Goal: Task Accomplishment & Management: Manage account settings

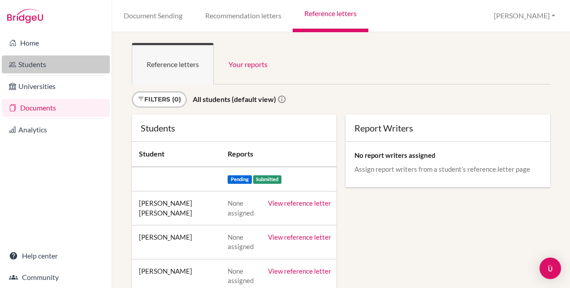
scroll to position [45, 0]
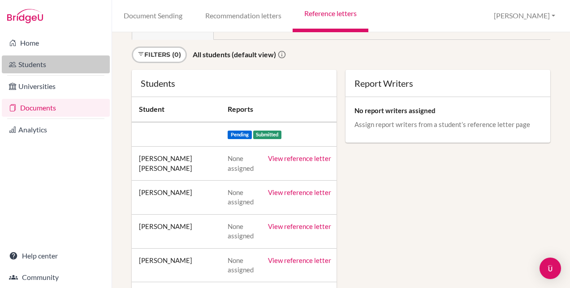
click at [26, 62] on link "Students" at bounding box center [56, 65] width 108 height 18
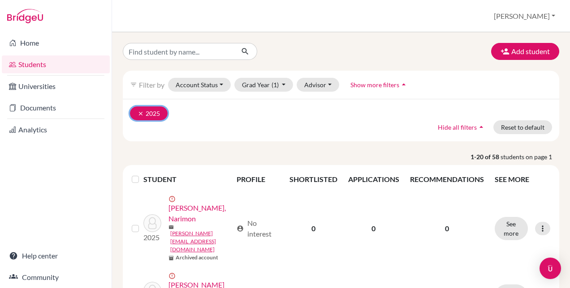
click at [142, 116] on button "clear 2025" at bounding box center [149, 114] width 38 height 14
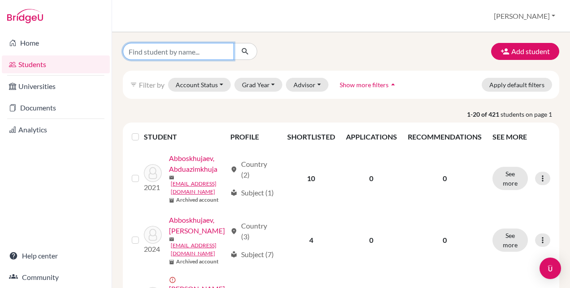
click at [176, 49] on input "Find student by name..." at bounding box center [178, 51] width 111 height 17
type input "ayu"
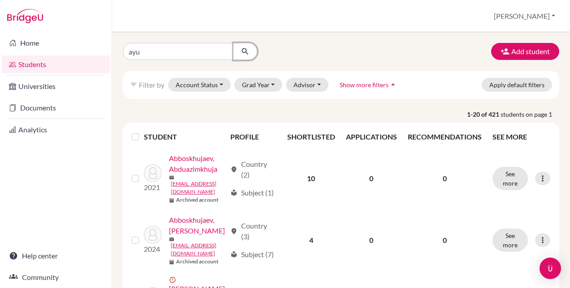
click at [241, 49] on icon "submit" at bounding box center [245, 51] width 9 height 9
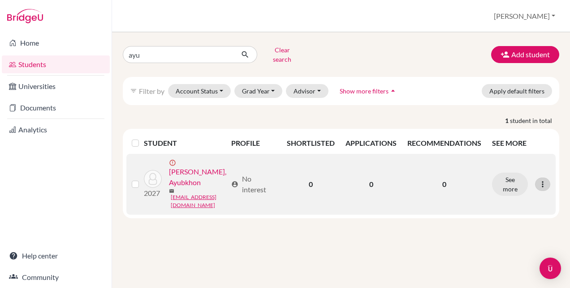
click at [542, 180] on icon at bounding box center [542, 184] width 9 height 9
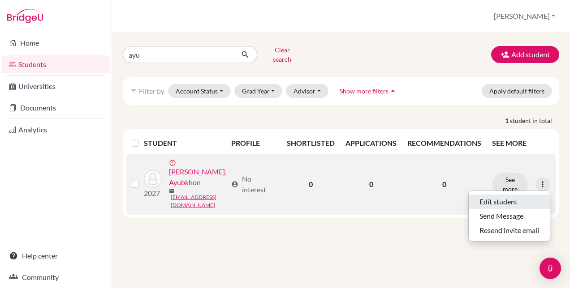
click at [507, 198] on button "Edit student" at bounding box center [508, 202] width 81 height 14
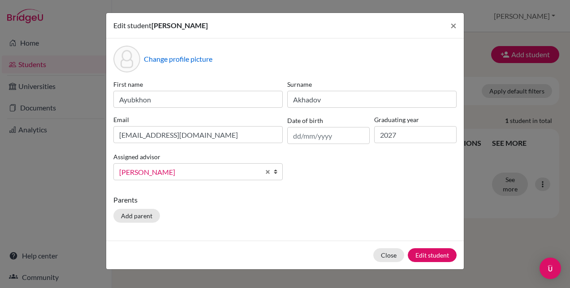
scroll to position [27, 0]
click at [271, 172] on link "[PERSON_NAME]" at bounding box center [197, 171] width 169 height 17
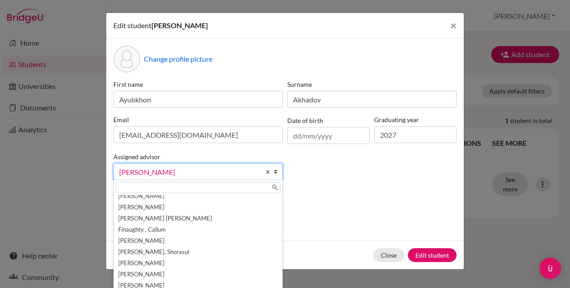
click at [273, 172] on b at bounding box center [277, 172] width 9 height 16
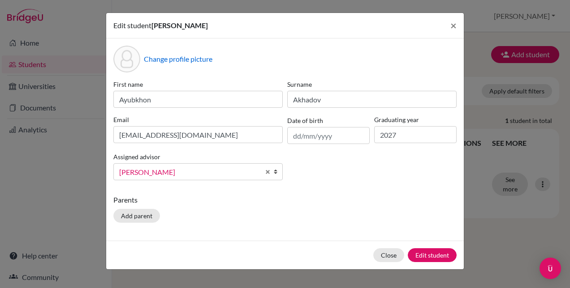
click at [273, 172] on b at bounding box center [277, 172] width 9 height 16
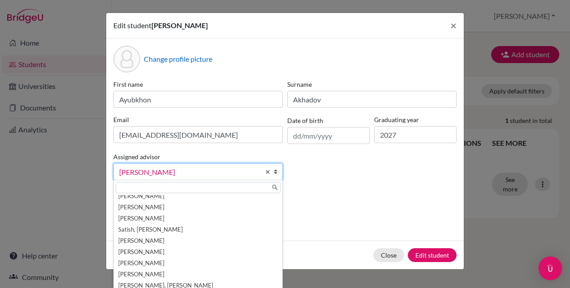
scroll to position [16, 0]
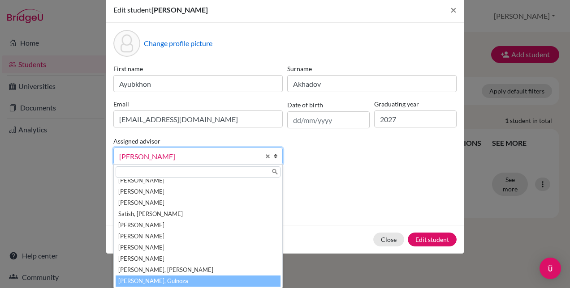
click at [168, 282] on li "[PERSON_NAME], Gulnoza" at bounding box center [198, 281] width 165 height 11
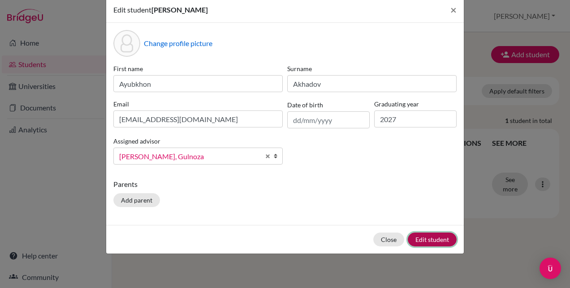
click at [421, 242] on button "Edit student" at bounding box center [432, 240] width 49 height 14
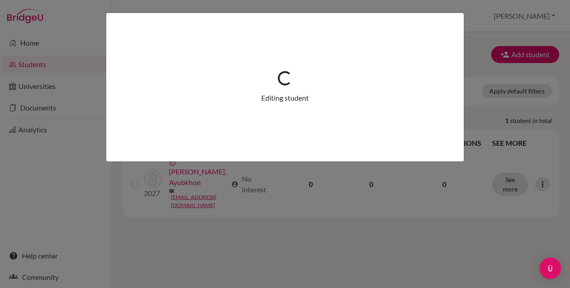
scroll to position [0, 0]
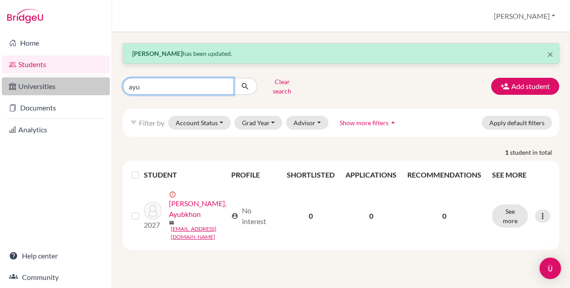
drag, startPoint x: 129, startPoint y: 83, endPoint x: 108, endPoint y: 83, distance: 21.5
click at [108, 83] on div "Home Students Universities Documents Analytics Help center Community Students o…" at bounding box center [285, 144] width 570 height 288
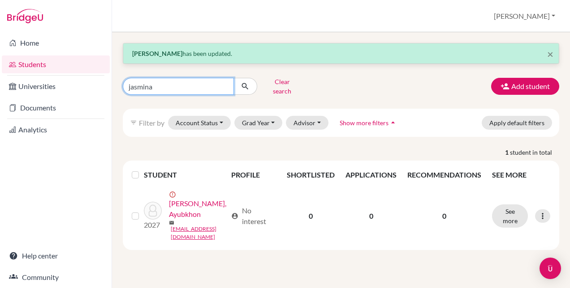
type input "jasmina"
click at [244, 85] on icon "submit" at bounding box center [245, 86] width 9 height 9
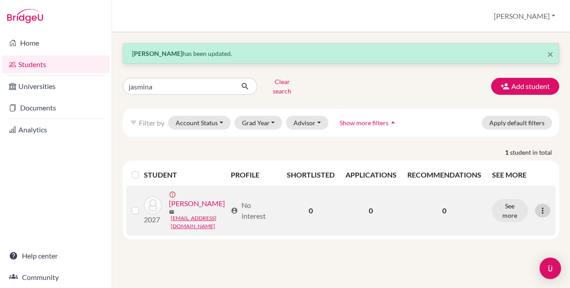
click at [546, 206] on icon at bounding box center [542, 210] width 9 height 9
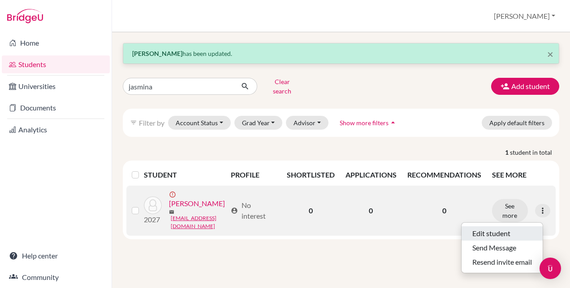
click at [496, 227] on button "Edit student" at bounding box center [501, 234] width 81 height 14
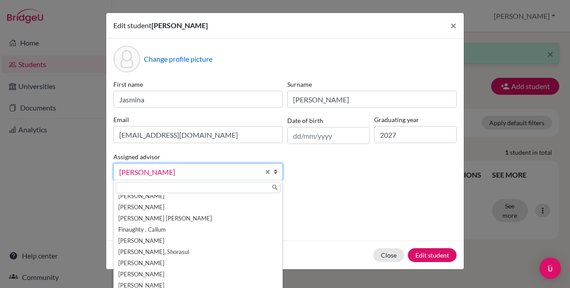
click at [275, 173] on b at bounding box center [277, 172] width 9 height 16
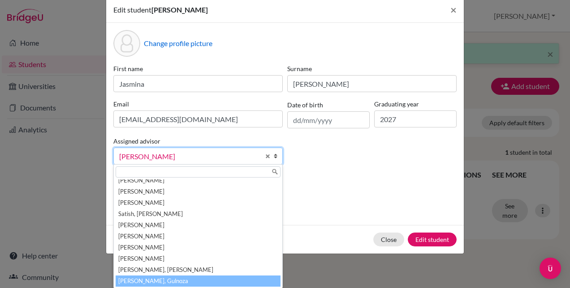
click at [173, 279] on li "[PERSON_NAME], Gulnoza" at bounding box center [198, 281] width 165 height 11
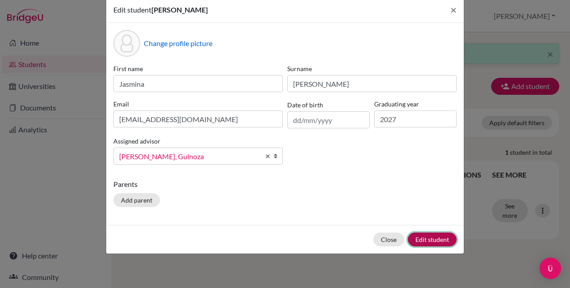
click at [435, 244] on button "Edit student" at bounding box center [432, 240] width 49 height 14
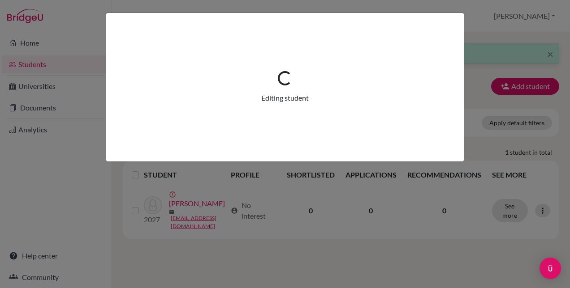
scroll to position [0, 0]
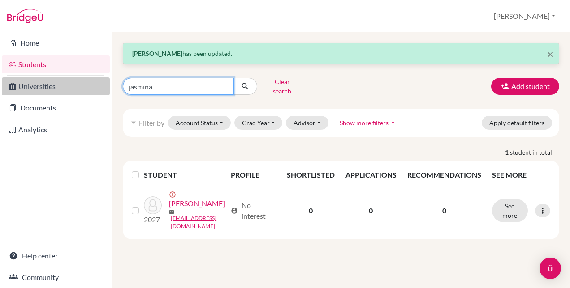
drag, startPoint x: 173, startPoint y: 82, endPoint x: 80, endPoint y: 83, distance: 93.2
click at [80, 83] on div "Home Students Universities Documents Analytics Help center Community Students o…" at bounding box center [285, 144] width 570 height 288
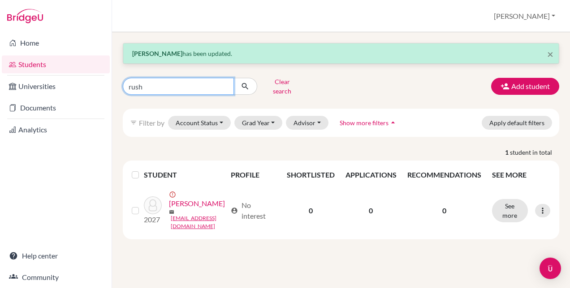
type input "rush"
click at [250, 84] on button "submit" at bounding box center [245, 86] width 24 height 17
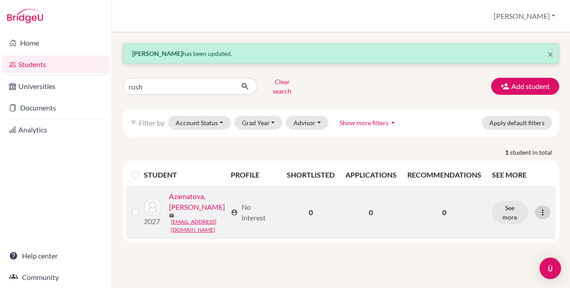
click at [545, 210] on icon at bounding box center [542, 212] width 9 height 9
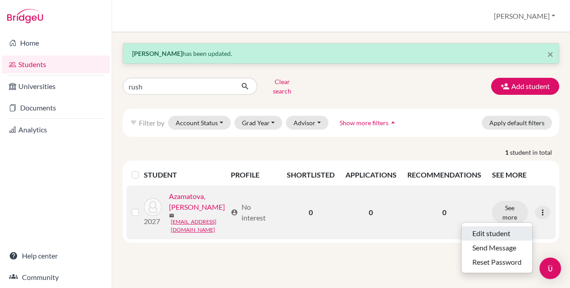
click at [478, 227] on button "Edit student" at bounding box center [496, 234] width 71 height 14
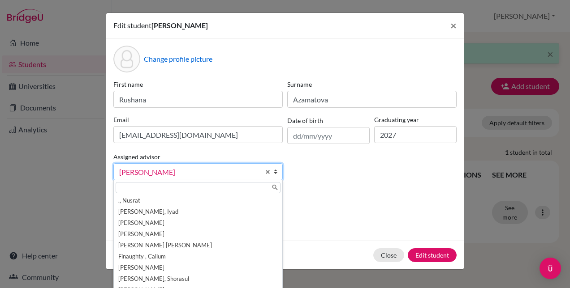
scroll to position [27, 0]
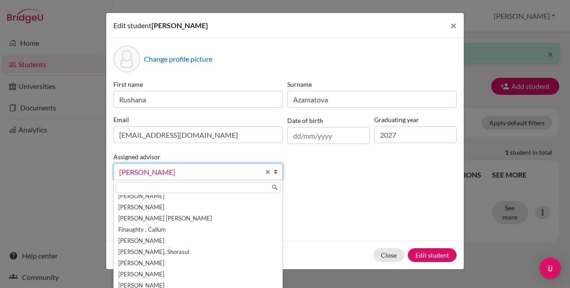
click at [242, 169] on span "[PERSON_NAME]" at bounding box center [189, 173] width 141 height 12
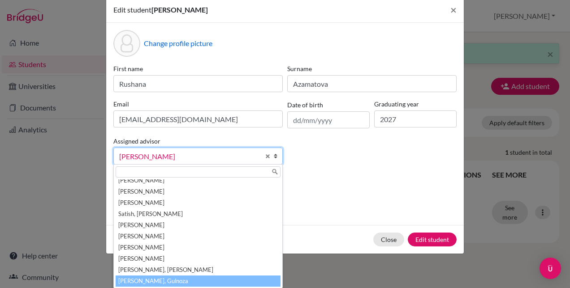
click at [152, 279] on li "[PERSON_NAME], Gulnoza" at bounding box center [198, 281] width 165 height 11
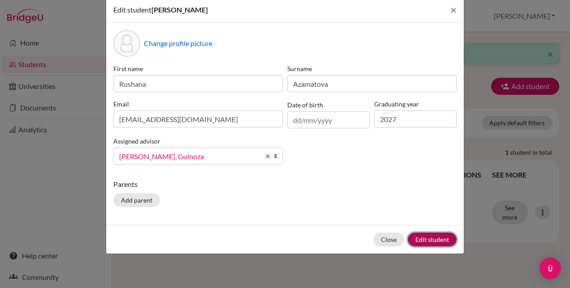
click at [430, 238] on button "Edit student" at bounding box center [432, 240] width 49 height 14
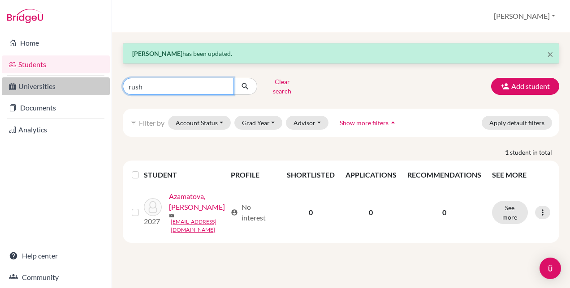
drag, startPoint x: 153, startPoint y: 84, endPoint x: 96, endPoint y: 63, distance: 61.2
click at [86, 85] on div "Home Students Universities Documents Analytics Help center Community Students o…" at bounding box center [285, 144] width 570 height 288
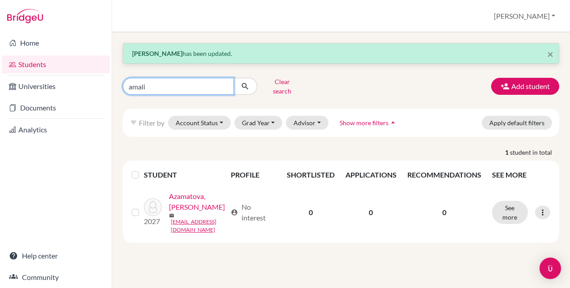
type input "amali"
click at [243, 82] on icon "submit" at bounding box center [245, 86] width 9 height 9
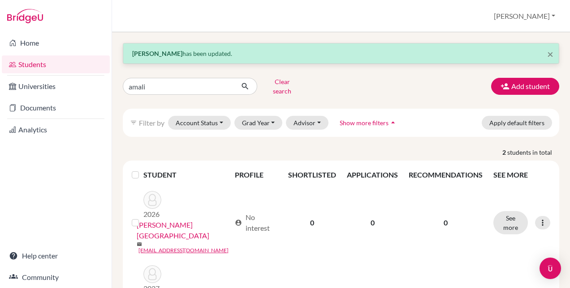
scroll to position [32, 0]
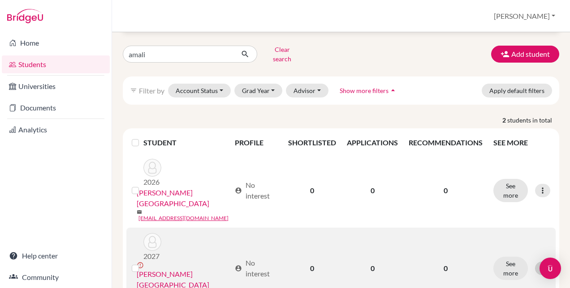
click at [538, 264] on icon at bounding box center [542, 268] width 9 height 9
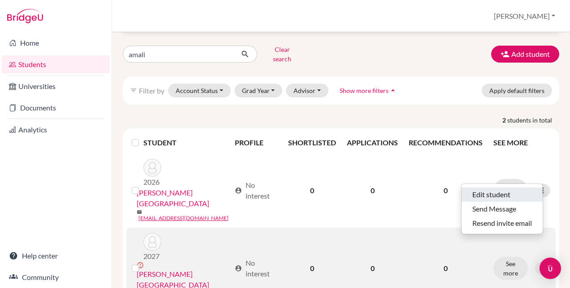
click at [483, 188] on button "Edit student" at bounding box center [501, 195] width 81 height 14
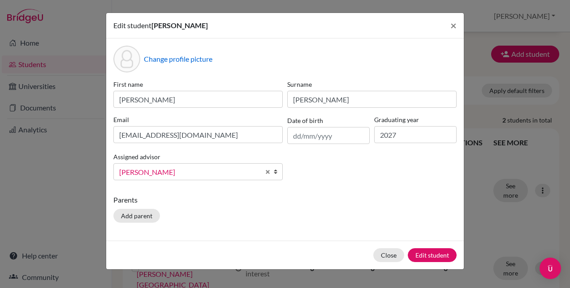
click at [276, 173] on b at bounding box center [277, 172] width 9 height 16
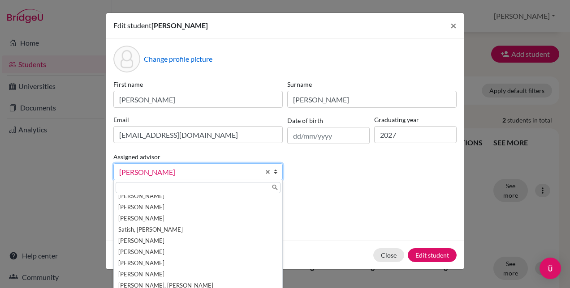
scroll to position [16, 0]
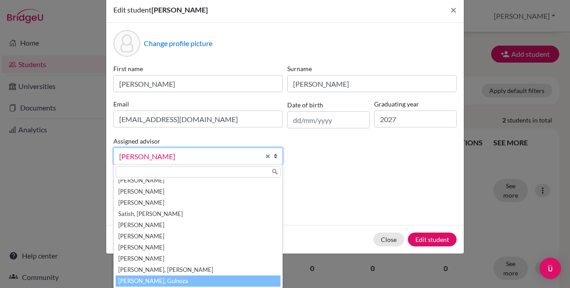
click at [174, 277] on li "[PERSON_NAME], Gulnoza" at bounding box center [198, 281] width 165 height 11
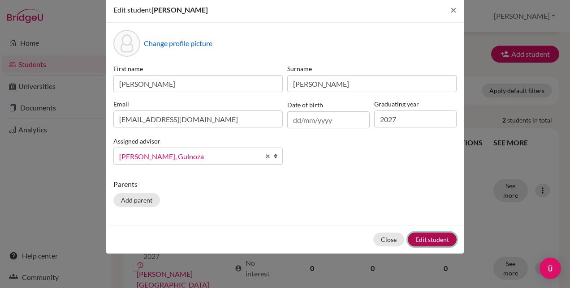
click at [434, 242] on button "Edit student" at bounding box center [432, 240] width 49 height 14
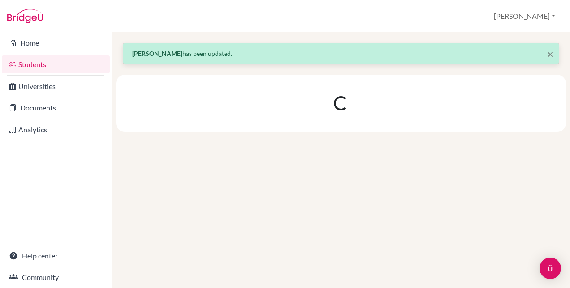
scroll to position [0, 0]
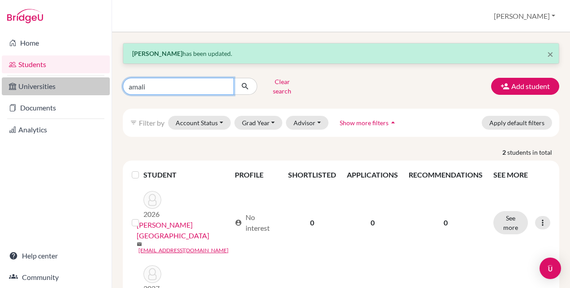
drag, startPoint x: 166, startPoint y: 81, endPoint x: 81, endPoint y: 85, distance: 85.6
click at [81, 85] on div "Home Students Universities Documents Analytics Help center Community Students o…" at bounding box center [285, 144] width 570 height 288
type input "yana"
click button "submit" at bounding box center [245, 86] width 24 height 17
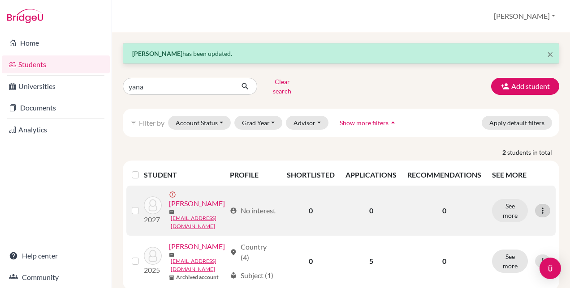
click at [539, 208] on icon at bounding box center [542, 210] width 9 height 9
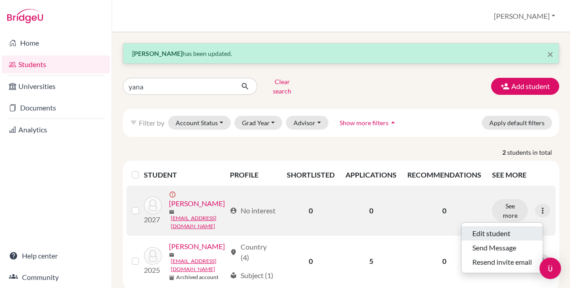
click at [491, 228] on button "Edit student" at bounding box center [501, 234] width 81 height 14
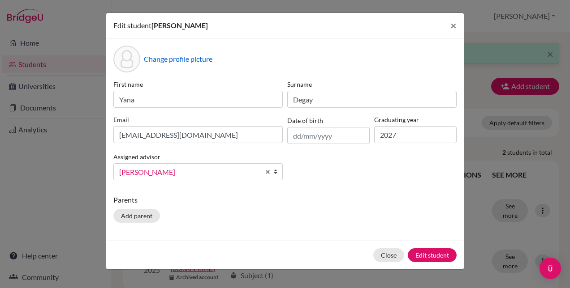
click at [275, 172] on b at bounding box center [277, 172] width 9 height 16
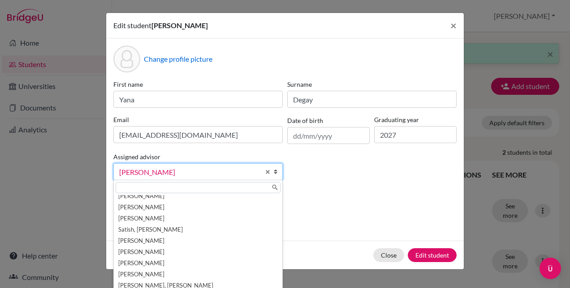
scroll to position [16, 0]
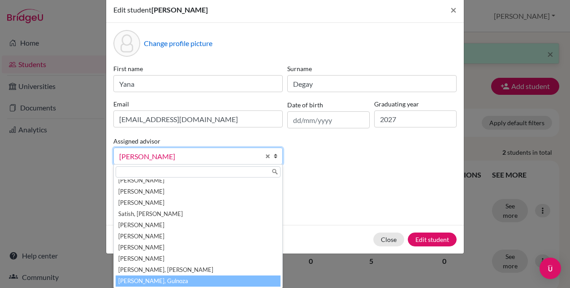
click at [182, 280] on li "[PERSON_NAME], Gulnoza" at bounding box center [198, 281] width 165 height 11
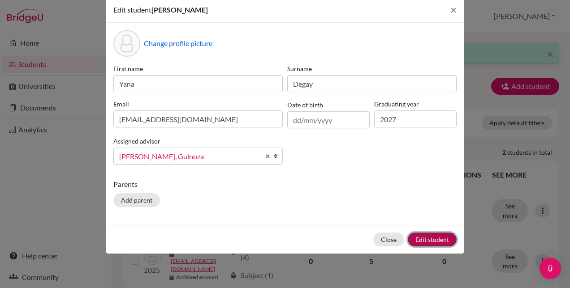
click at [439, 234] on button "Edit student" at bounding box center [432, 240] width 49 height 14
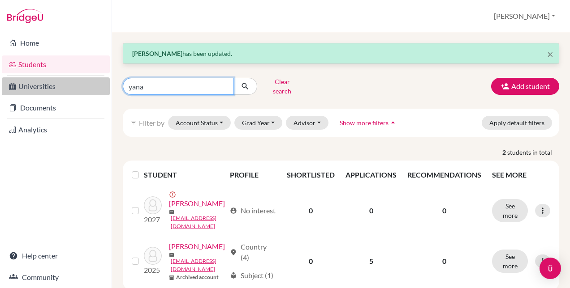
drag, startPoint x: 123, startPoint y: 83, endPoint x: 93, endPoint y: 81, distance: 30.1
click at [93, 81] on div "Home Students Universities Documents Analytics Help center Community Students o…" at bounding box center [285, 144] width 570 height 288
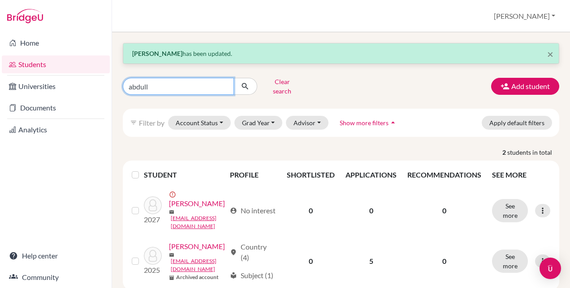
type input "abdull"
click at [248, 82] on icon "submit" at bounding box center [245, 86] width 9 height 9
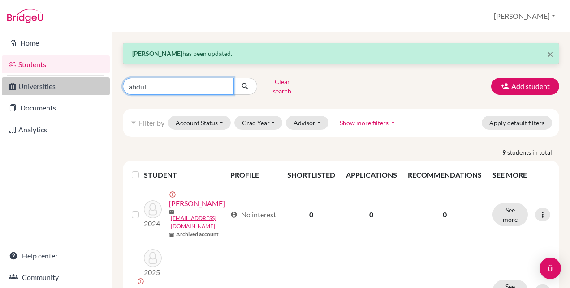
drag, startPoint x: 155, startPoint y: 86, endPoint x: 86, endPoint y: 78, distance: 69.4
click at [86, 78] on div "Home Students Universities Documents Analytics Help center Community Students o…" at bounding box center [285, 144] width 570 height 288
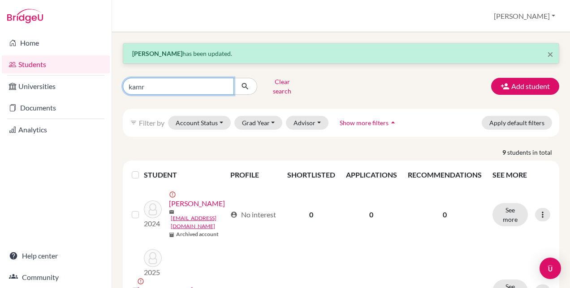
type input "kamr"
click at [250, 82] on button "submit" at bounding box center [245, 86] width 24 height 17
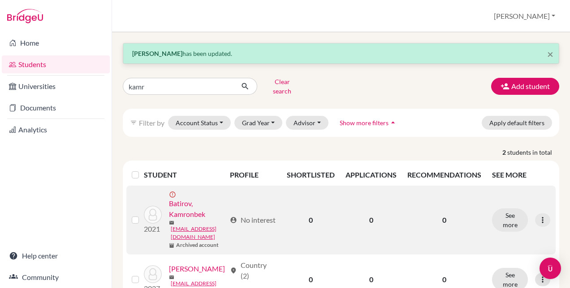
scroll to position [43, 0]
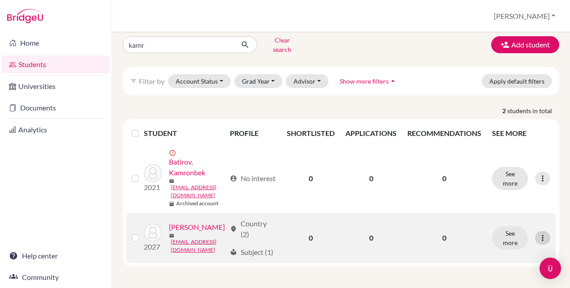
click at [539, 234] on icon at bounding box center [542, 238] width 9 height 9
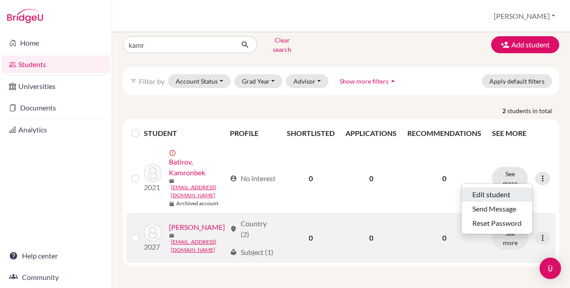
click at [500, 192] on button "Edit student" at bounding box center [496, 195] width 71 height 14
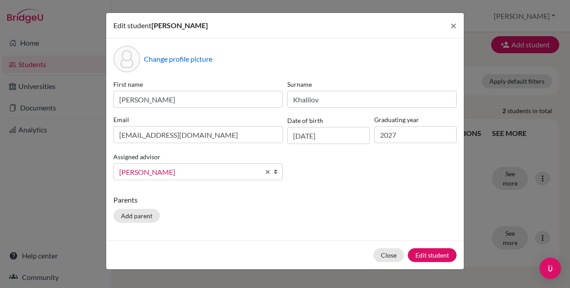
click at [254, 168] on span "[PERSON_NAME]" at bounding box center [189, 173] width 141 height 12
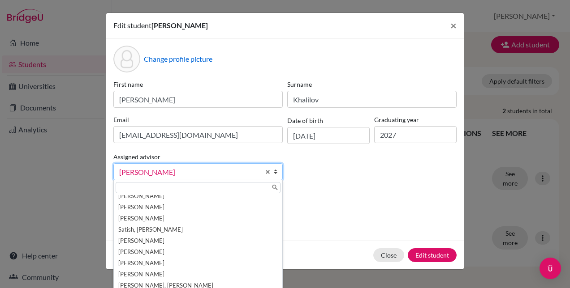
scroll to position [16, 0]
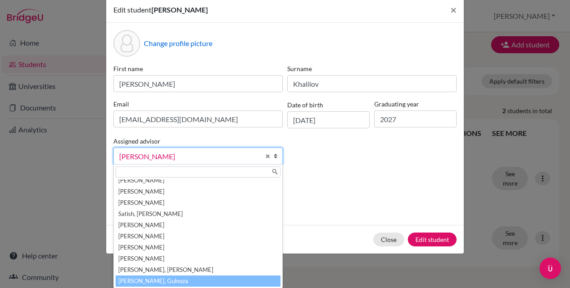
click at [159, 282] on li "[PERSON_NAME], Gulnoza" at bounding box center [198, 281] width 165 height 11
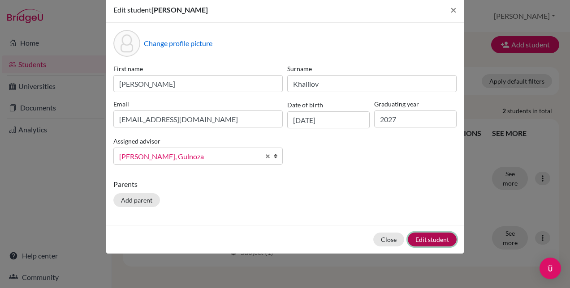
click at [425, 240] on button "Edit student" at bounding box center [432, 240] width 49 height 14
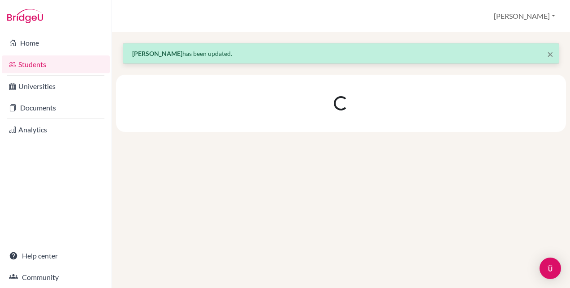
scroll to position [0, 0]
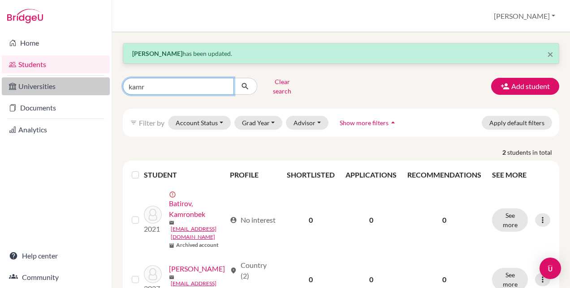
drag, startPoint x: 150, startPoint y: 81, endPoint x: 68, endPoint y: 78, distance: 81.6
click at [68, 78] on div "Home Students Universities Documents Analytics Help center Community Students o…" at bounding box center [285, 144] width 570 height 288
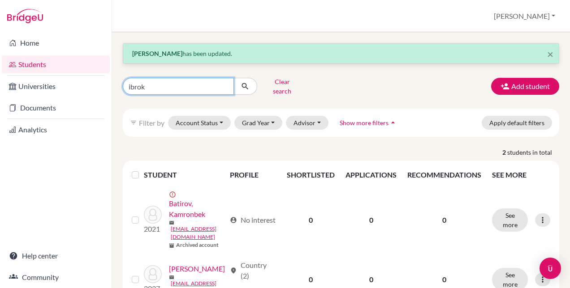
type input "ibrok"
click at [241, 84] on icon "submit" at bounding box center [245, 86] width 9 height 9
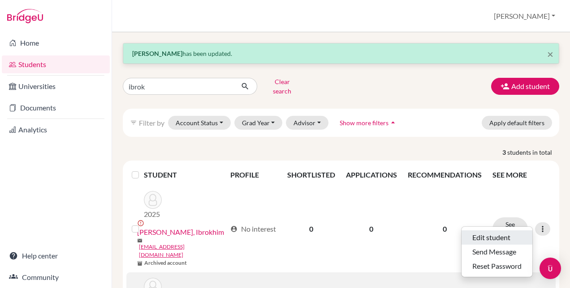
click at [490, 231] on button "Edit student" at bounding box center [496, 238] width 71 height 14
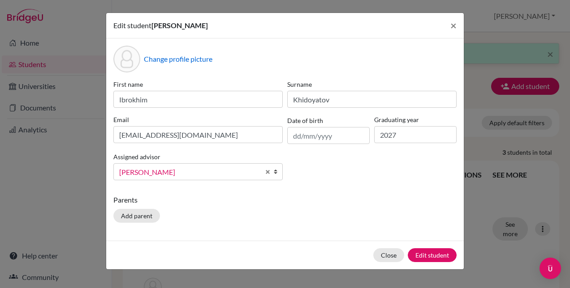
click at [232, 169] on span "[PERSON_NAME]" at bounding box center [189, 173] width 141 height 12
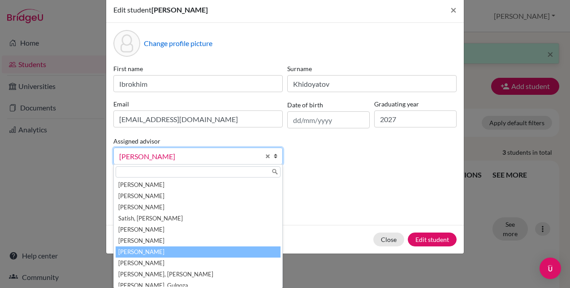
scroll to position [116, 0]
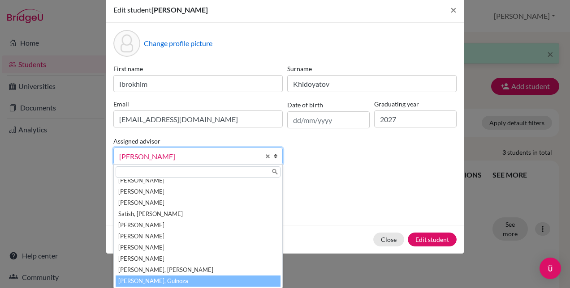
click at [150, 279] on li "[PERSON_NAME], Gulnoza" at bounding box center [198, 281] width 165 height 11
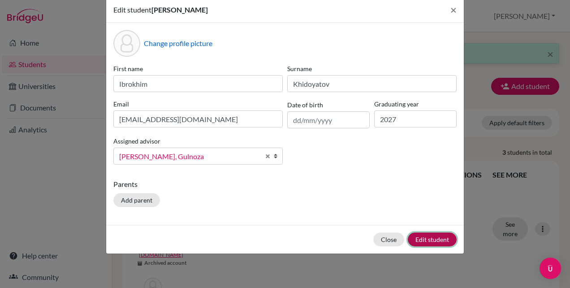
click at [435, 239] on button "Edit student" at bounding box center [432, 240] width 49 height 14
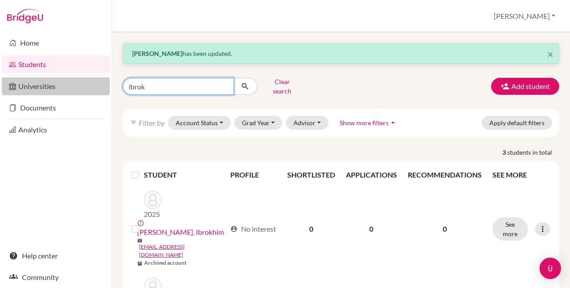
drag, startPoint x: 163, startPoint y: 84, endPoint x: 98, endPoint y: 83, distance: 65.8
click at [98, 83] on div "Home Students Universities Documents Analytics Help center Community Students o…" at bounding box center [285, 144] width 570 height 288
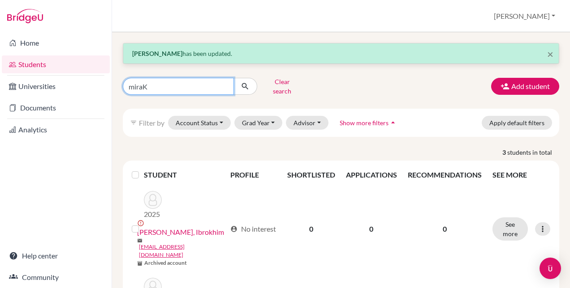
type input "miraK"
click at [249, 81] on button "submit" at bounding box center [245, 86] width 24 height 17
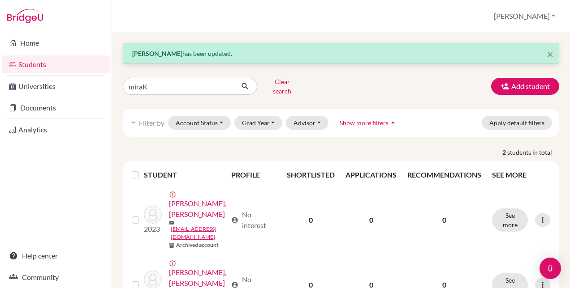
scroll to position [27, 0]
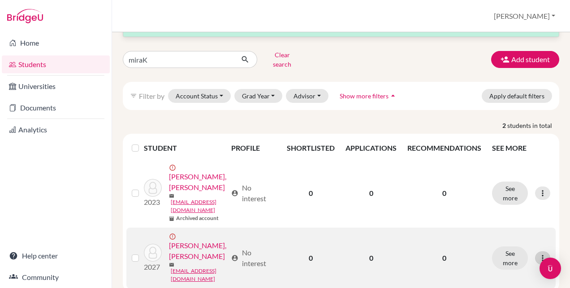
click at [538, 254] on icon at bounding box center [542, 258] width 9 height 9
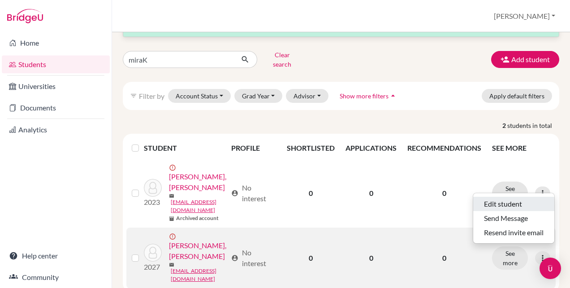
click at [488, 199] on button "Edit student" at bounding box center [513, 204] width 81 height 14
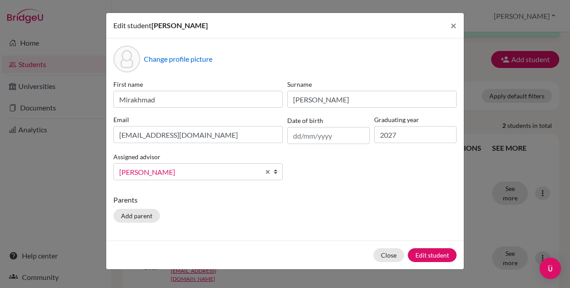
click at [241, 178] on link "[PERSON_NAME]" at bounding box center [197, 171] width 169 height 17
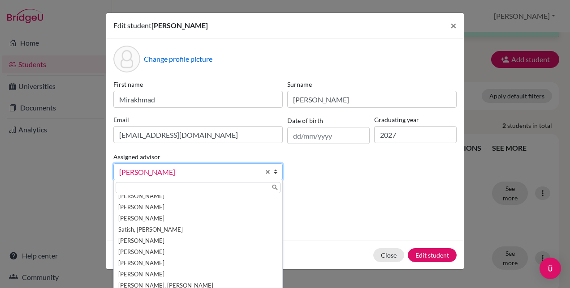
scroll to position [16, 0]
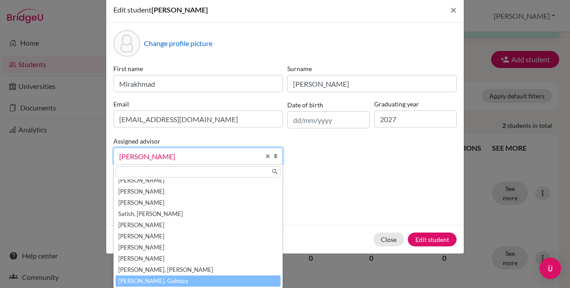
click at [178, 279] on li "[PERSON_NAME], Gulnoza" at bounding box center [198, 281] width 165 height 11
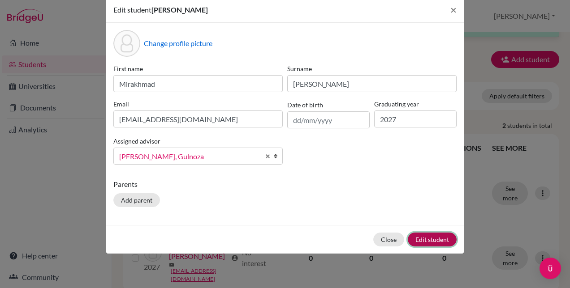
click at [431, 240] on button "Edit student" at bounding box center [432, 240] width 49 height 14
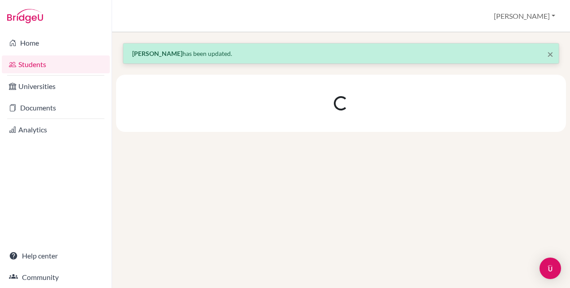
scroll to position [0, 0]
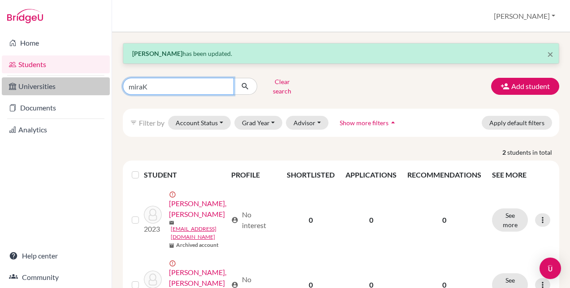
drag, startPoint x: 99, startPoint y: 86, endPoint x: 64, endPoint y: 83, distance: 35.0
click at [69, 86] on div "Home Students Universities Documents Analytics Help center Community Students o…" at bounding box center [285, 144] width 570 height 288
type input "[DATE]"
click button "submit" at bounding box center [245, 86] width 24 height 17
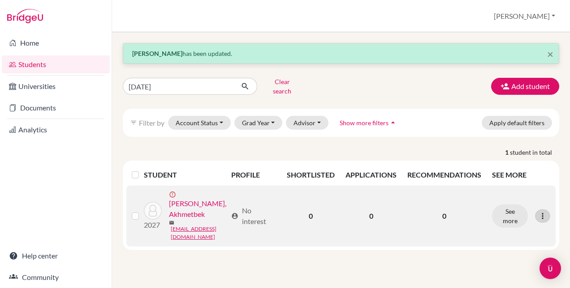
click at [543, 212] on icon at bounding box center [542, 216] width 9 height 9
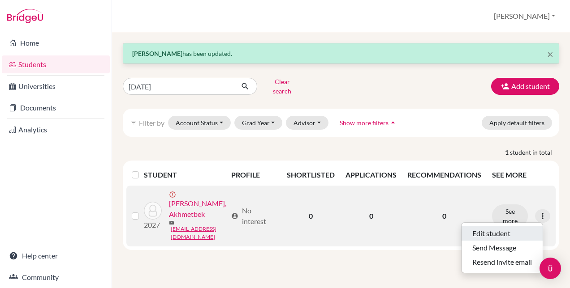
click at [499, 228] on button "Edit student" at bounding box center [501, 234] width 81 height 14
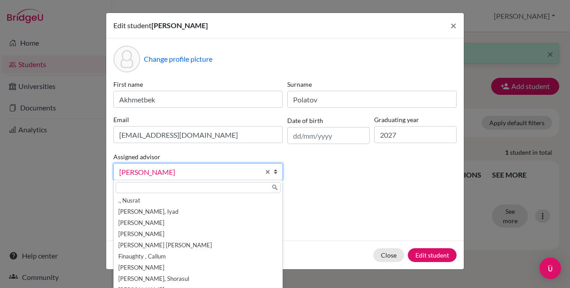
click at [232, 163] on link "[PERSON_NAME]" at bounding box center [197, 171] width 169 height 17
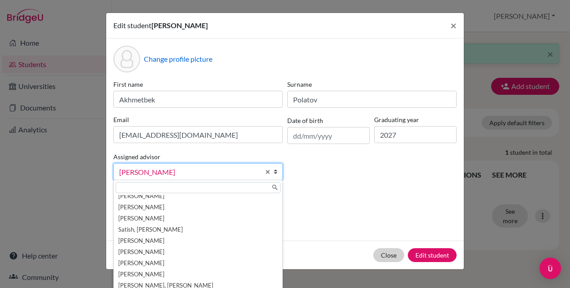
scroll to position [16, 0]
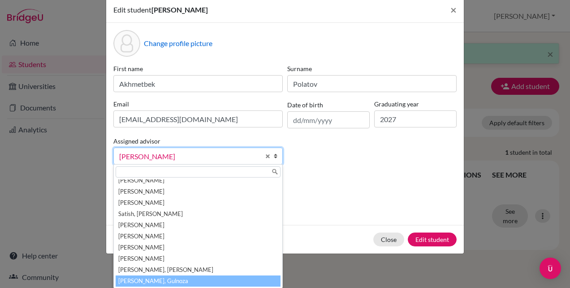
click at [155, 278] on li "[PERSON_NAME], Gulnoza" at bounding box center [198, 281] width 165 height 11
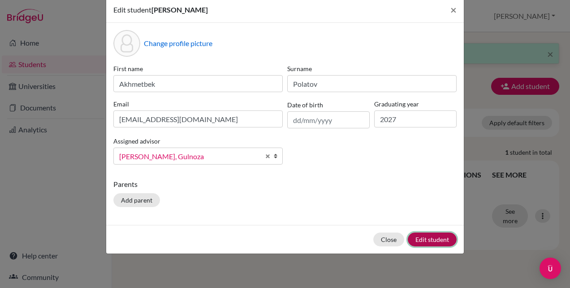
click at [434, 238] on button "Edit student" at bounding box center [432, 240] width 49 height 14
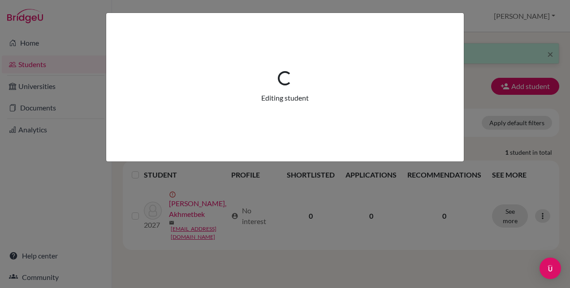
scroll to position [0, 0]
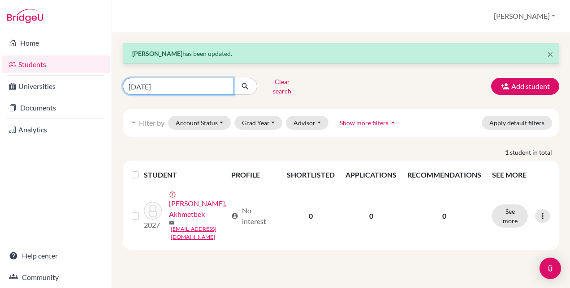
drag, startPoint x: 148, startPoint y: 88, endPoint x: 112, endPoint y: 86, distance: 36.8
click at [112, 86] on div "Home Students Universities Documents Analytics Help center Community Students o…" at bounding box center [285, 144] width 570 height 288
type input "AMIN"
click button "submit" at bounding box center [245, 86] width 24 height 17
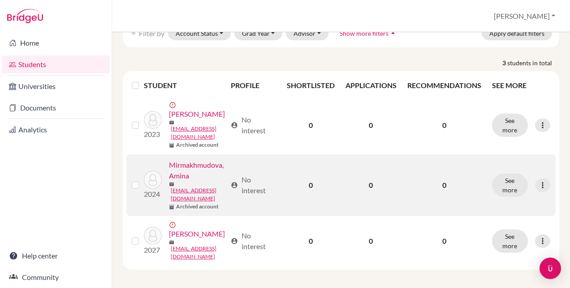
scroll to position [112, 0]
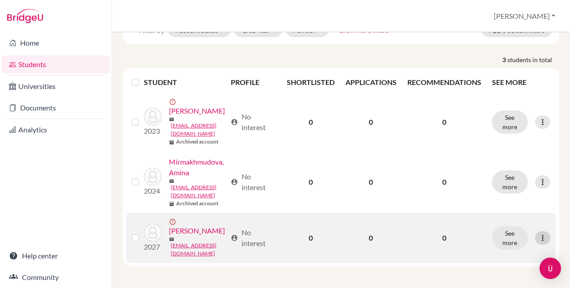
click at [538, 236] on icon at bounding box center [542, 238] width 9 height 9
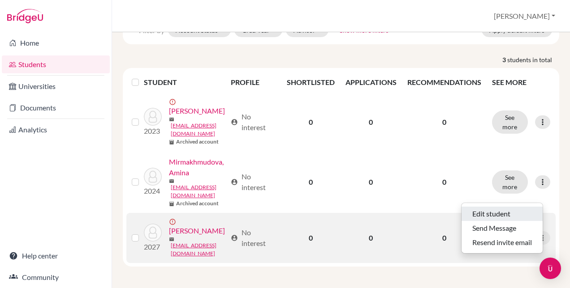
click at [499, 207] on button "Edit student" at bounding box center [501, 214] width 81 height 14
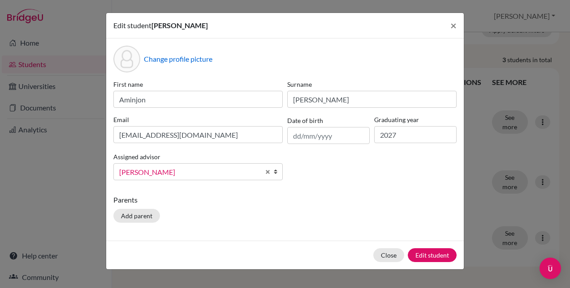
click at [176, 173] on span "[PERSON_NAME]" at bounding box center [189, 173] width 141 height 12
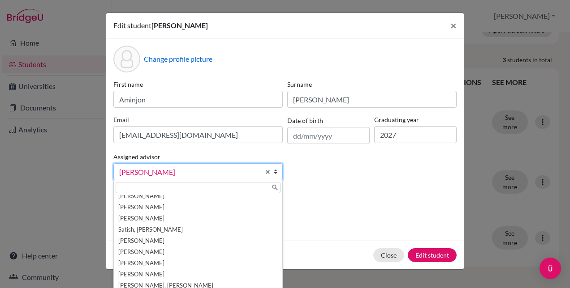
scroll to position [16, 0]
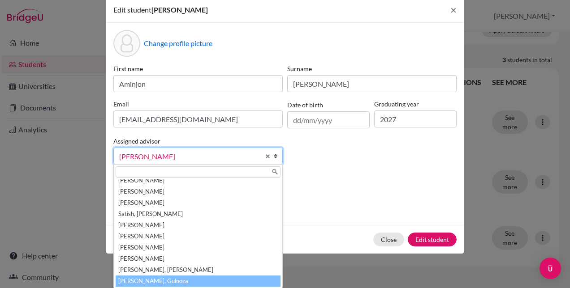
click at [190, 276] on li "[PERSON_NAME], Gulnoza" at bounding box center [198, 281] width 165 height 11
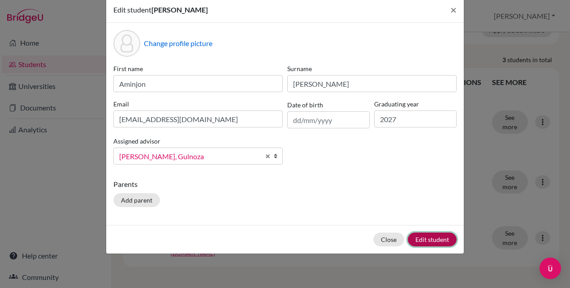
click at [427, 241] on button "Edit student" at bounding box center [432, 240] width 49 height 14
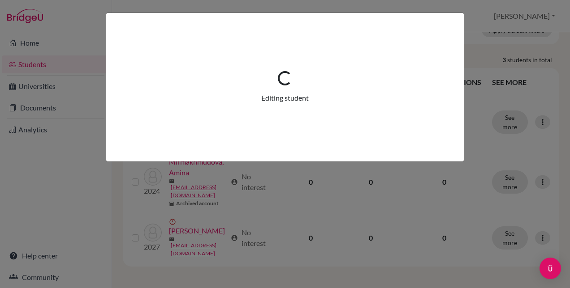
scroll to position [0, 0]
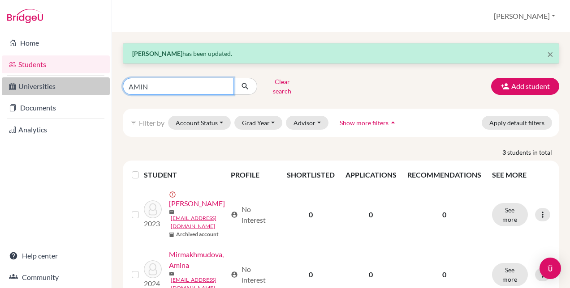
drag, startPoint x: 156, startPoint y: 80, endPoint x: 86, endPoint y: 81, distance: 70.3
click at [90, 81] on div "Home Students Universities Documents Analytics Help center Community Students o…" at bounding box center [285, 144] width 570 height 288
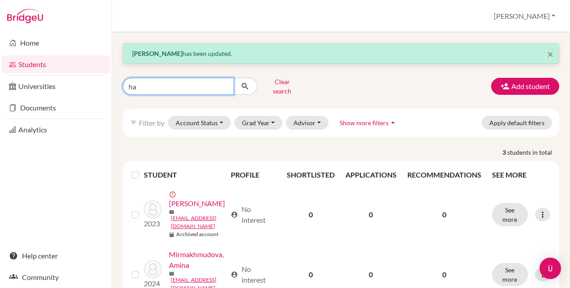
type input "hay"
click button "submit" at bounding box center [245, 86] width 24 height 17
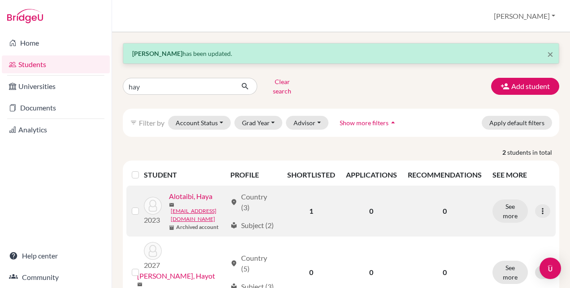
scroll to position [43, 0]
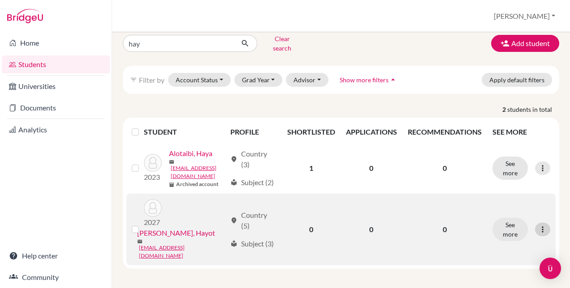
click at [538, 230] on icon at bounding box center [542, 229] width 9 height 9
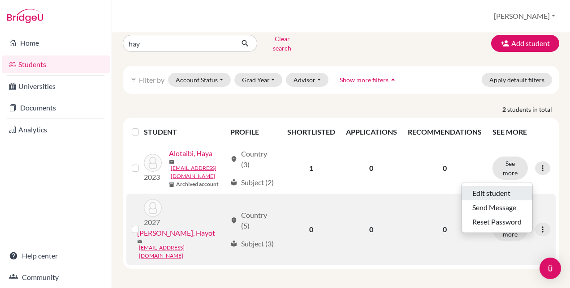
click at [500, 189] on button "Edit student" at bounding box center [496, 193] width 71 height 14
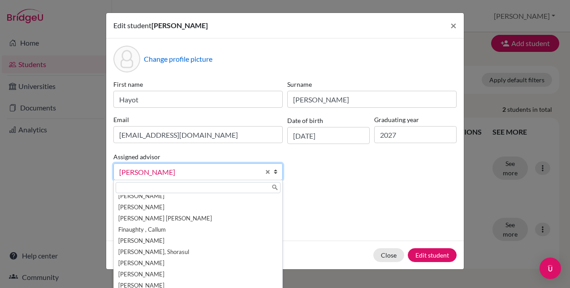
click at [208, 170] on span "[PERSON_NAME]" at bounding box center [189, 173] width 141 height 12
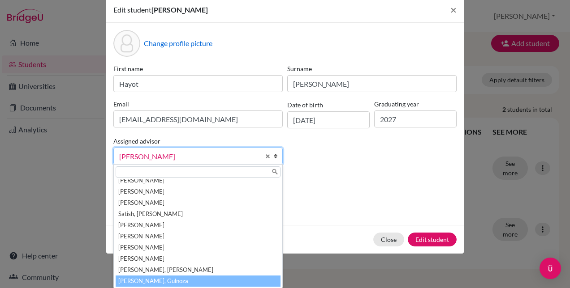
click at [156, 282] on li "[PERSON_NAME], Gulnoza" at bounding box center [198, 281] width 165 height 11
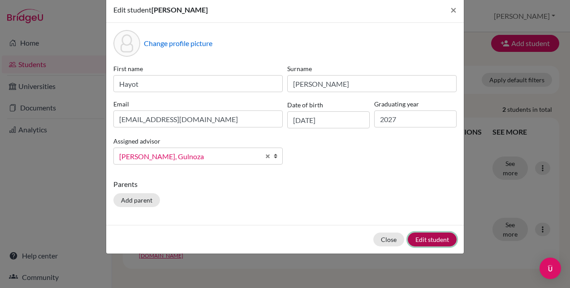
click at [428, 241] on button "Edit student" at bounding box center [432, 240] width 49 height 14
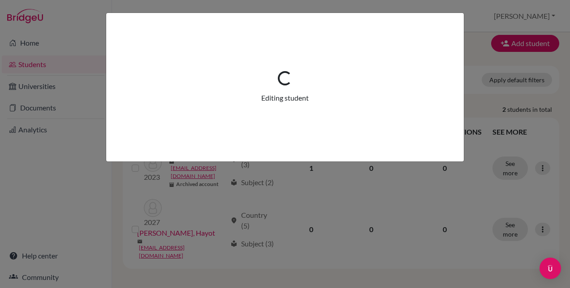
scroll to position [0, 0]
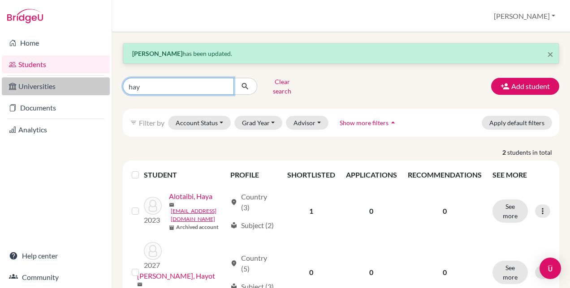
drag, startPoint x: 148, startPoint y: 90, endPoint x: 66, endPoint y: 79, distance: 82.7
click at [107, 83] on div "Home Students Universities Documents Analytics Help center Community Students o…" at bounding box center [285, 144] width 570 height 288
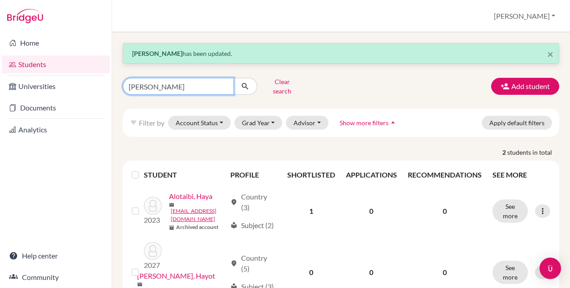
type input "[PERSON_NAME]"
click at [243, 78] on button "submit" at bounding box center [245, 86] width 24 height 17
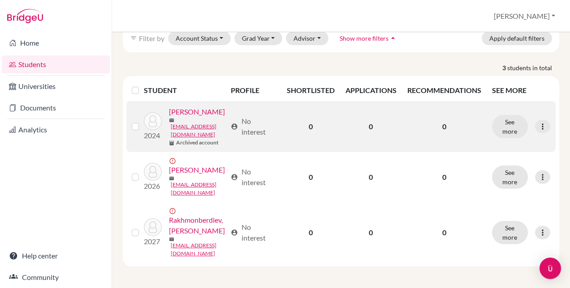
scroll to position [99, 0]
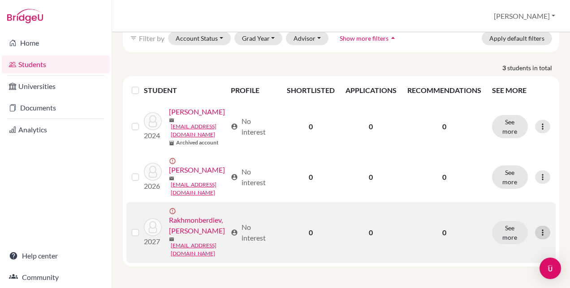
click at [538, 233] on icon at bounding box center [542, 232] width 9 height 9
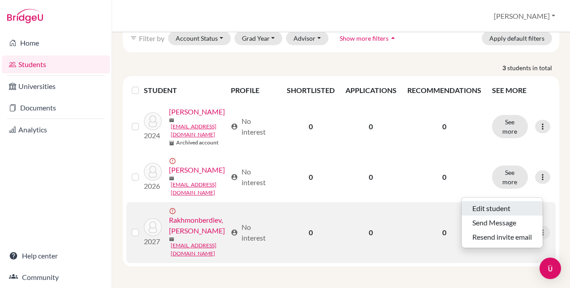
click at [505, 202] on button "Edit student" at bounding box center [501, 209] width 81 height 14
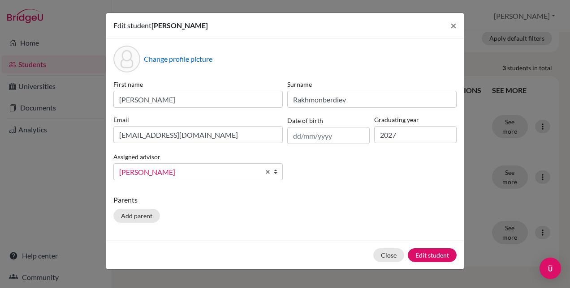
scroll to position [27, 0]
click at [256, 173] on span "[PERSON_NAME]" at bounding box center [189, 173] width 141 height 12
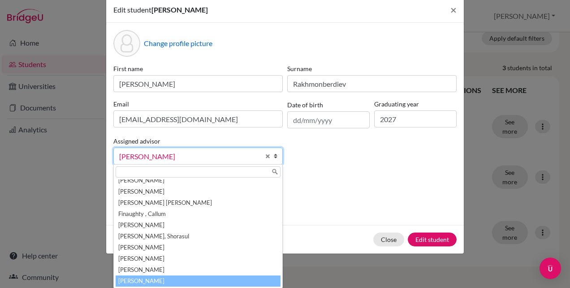
scroll to position [116, 0]
click at [187, 278] on li "[PERSON_NAME], Gulnoza" at bounding box center [198, 281] width 165 height 11
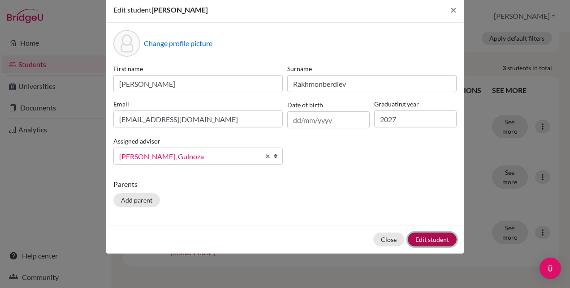
click at [440, 243] on button "Edit student" at bounding box center [432, 240] width 49 height 14
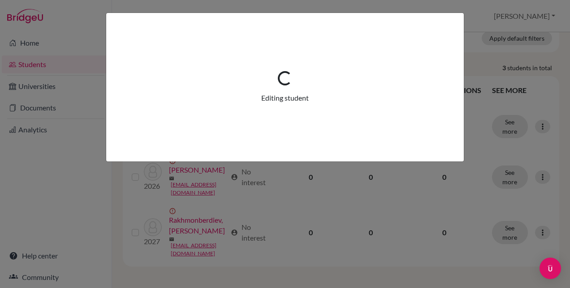
scroll to position [0, 0]
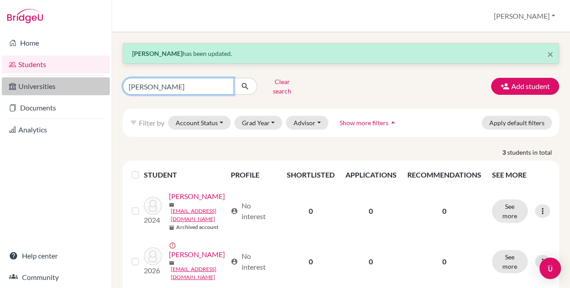
drag, startPoint x: 150, startPoint y: 82, endPoint x: 107, endPoint y: 82, distance: 43.9
click at [107, 82] on div "Home Students Universities Documents Analytics Help center Community Students o…" at bounding box center [285, 144] width 570 height 288
type input "imron"
click button "submit" at bounding box center [245, 86] width 24 height 17
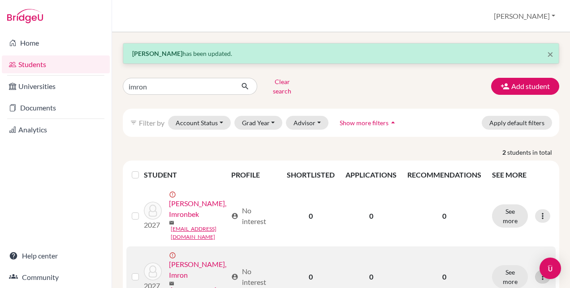
click at [538, 273] on icon at bounding box center [542, 277] width 9 height 9
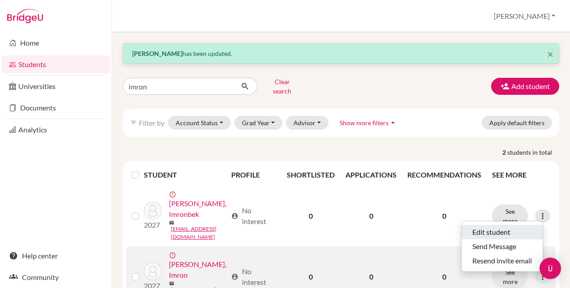
click at [500, 229] on button "Edit student" at bounding box center [501, 232] width 81 height 14
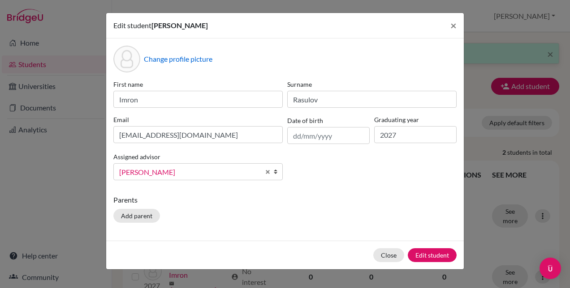
click at [260, 172] on link "[PERSON_NAME]" at bounding box center [197, 171] width 169 height 17
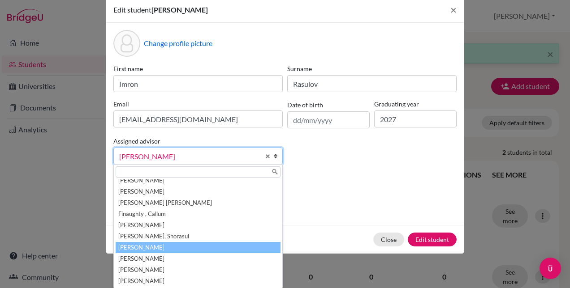
scroll to position [116, 0]
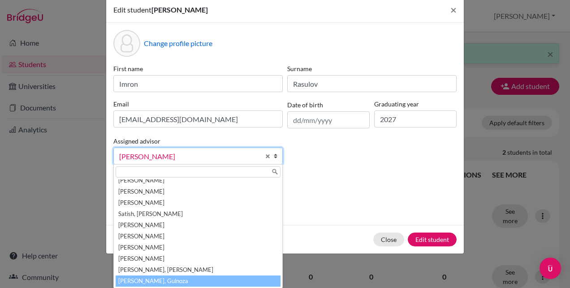
click at [187, 278] on li "[PERSON_NAME], Gulnoza" at bounding box center [198, 281] width 165 height 11
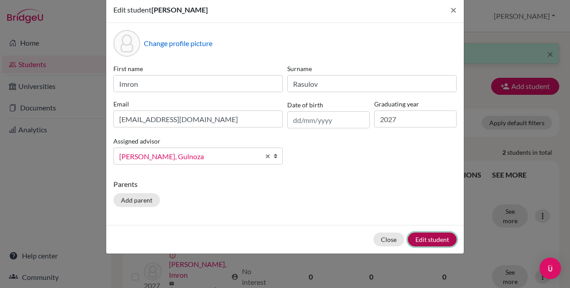
click at [437, 240] on button "Edit student" at bounding box center [432, 240] width 49 height 14
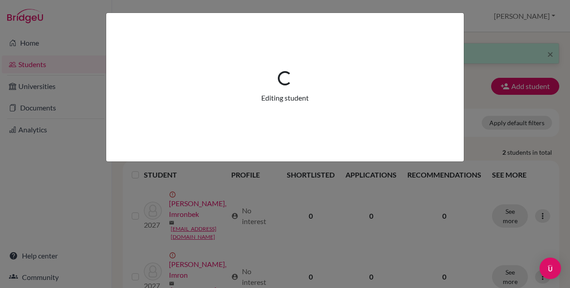
scroll to position [0, 0]
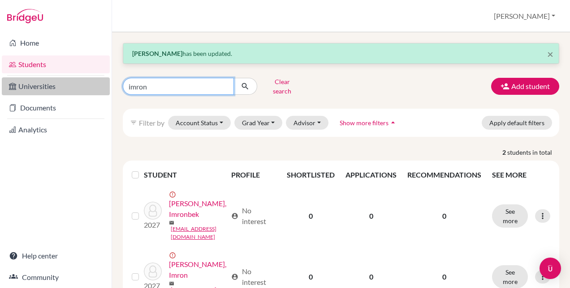
drag, startPoint x: 125, startPoint y: 88, endPoint x: 82, endPoint y: 90, distance: 43.0
click at [86, 90] on div "Home Students Universities Documents Analytics Help center Community Students o…" at bounding box center [285, 144] width 570 height 288
type input "maryam"
click button "submit" at bounding box center [245, 86] width 24 height 17
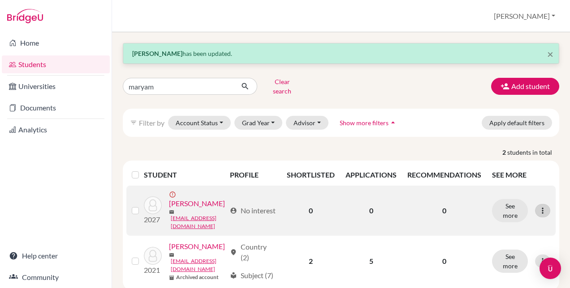
click at [538, 210] on icon at bounding box center [542, 210] width 9 height 9
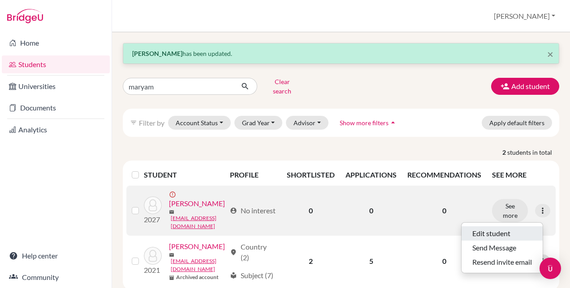
click at [483, 227] on button "Edit student" at bounding box center [501, 234] width 81 height 14
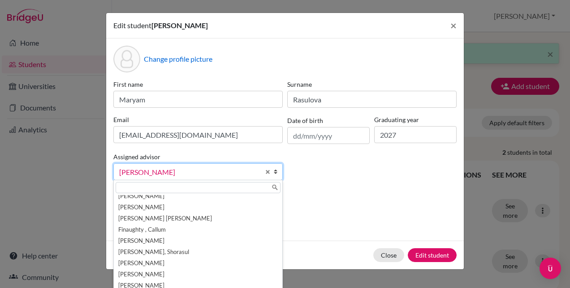
click at [199, 168] on span "[PERSON_NAME]" at bounding box center [189, 173] width 141 height 12
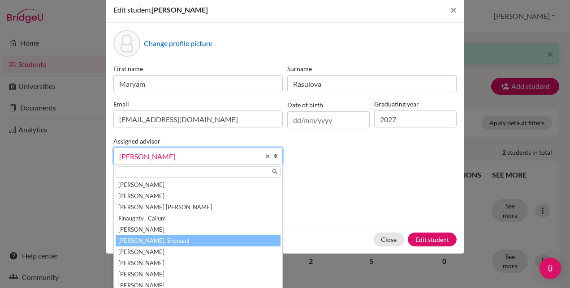
scroll to position [116, 0]
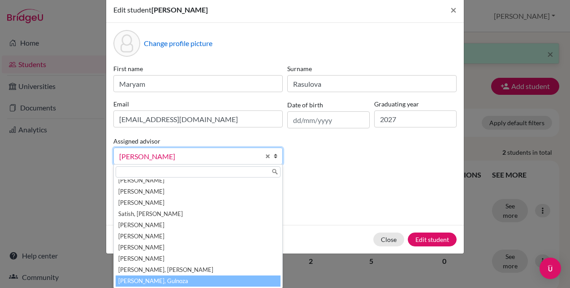
click at [148, 276] on li "[PERSON_NAME], Gulnoza" at bounding box center [198, 281] width 165 height 11
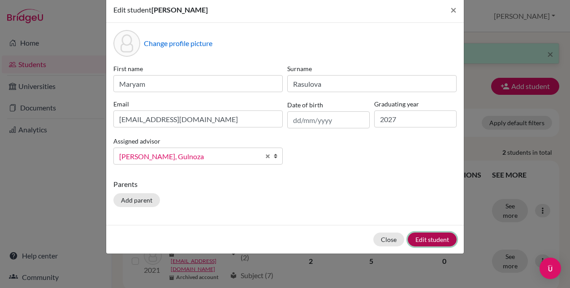
click at [426, 237] on button "Edit student" at bounding box center [432, 240] width 49 height 14
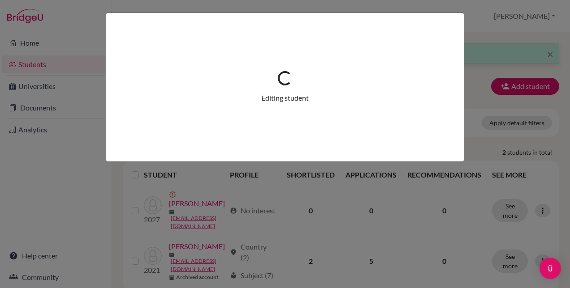
scroll to position [0, 0]
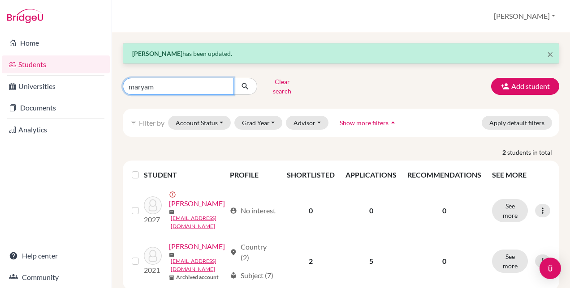
drag, startPoint x: 152, startPoint y: 88, endPoint x: 36, endPoint y: 74, distance: 116.8
click at [36, 74] on div "Home Students Universities Documents Analytics Help center Community Students o…" at bounding box center [285, 144] width 570 height 288
type input "sofia"
click button "submit" at bounding box center [245, 86] width 24 height 17
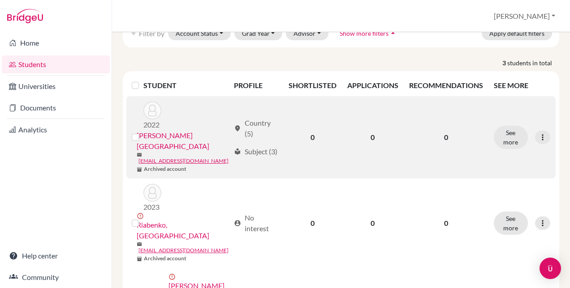
scroll to position [109, 0]
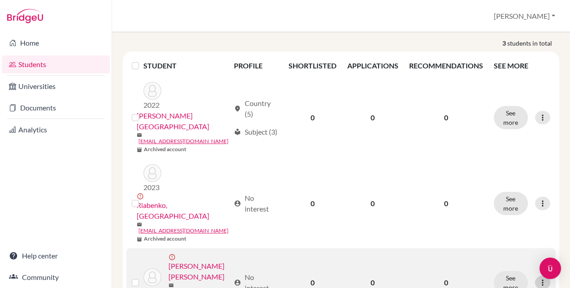
click at [538, 279] on icon at bounding box center [542, 283] width 9 height 9
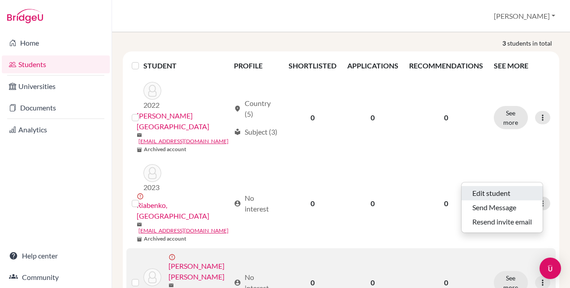
click at [499, 189] on button "Edit student" at bounding box center [501, 193] width 81 height 14
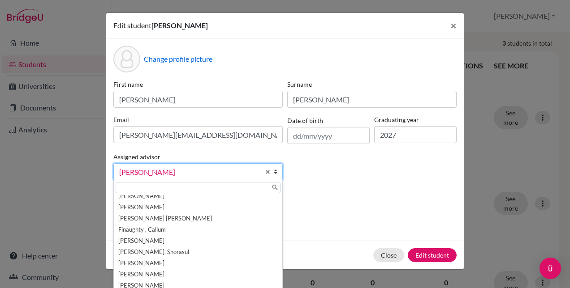
click at [272, 176] on link "[PERSON_NAME]" at bounding box center [197, 171] width 169 height 17
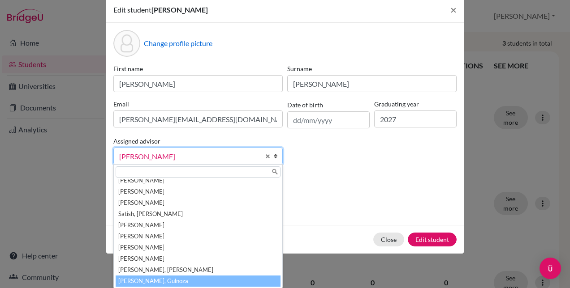
click at [172, 281] on li "[PERSON_NAME], Gulnoza" at bounding box center [198, 281] width 165 height 11
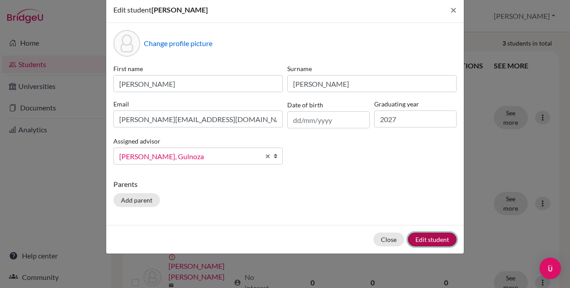
click at [434, 243] on button "Edit student" at bounding box center [432, 240] width 49 height 14
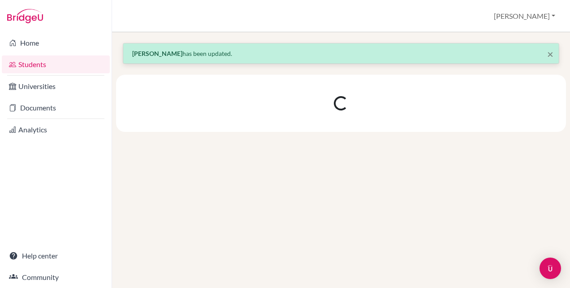
scroll to position [0, 0]
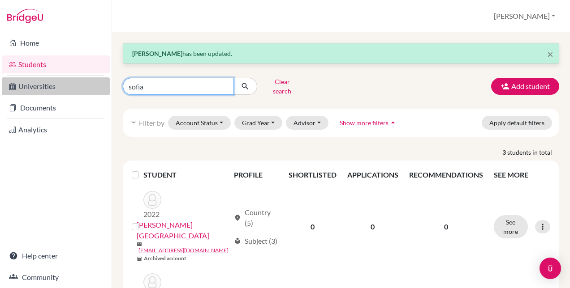
drag, startPoint x: 120, startPoint y: 81, endPoint x: 75, endPoint y: 78, distance: 44.8
click at [75, 79] on div "Home Students Universities Documents Analytics Help center Community Students o…" at bounding box center [285, 144] width 570 height 288
type input "darina"
click button "submit" at bounding box center [245, 86] width 24 height 17
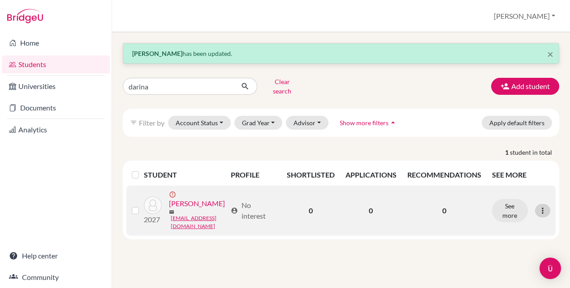
click at [543, 210] on icon at bounding box center [542, 210] width 9 height 9
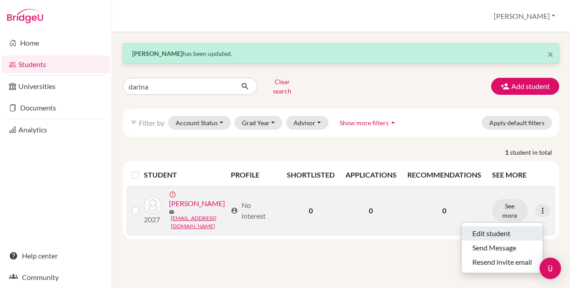
click at [484, 227] on button "Edit student" at bounding box center [501, 234] width 81 height 14
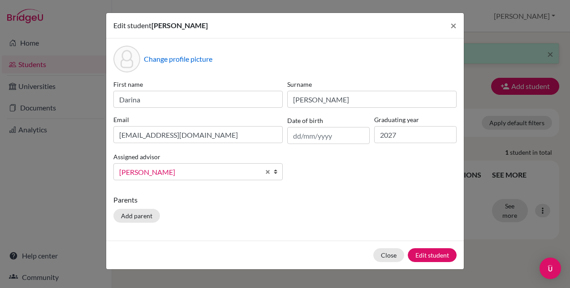
click at [230, 173] on span "[PERSON_NAME]" at bounding box center [189, 173] width 141 height 12
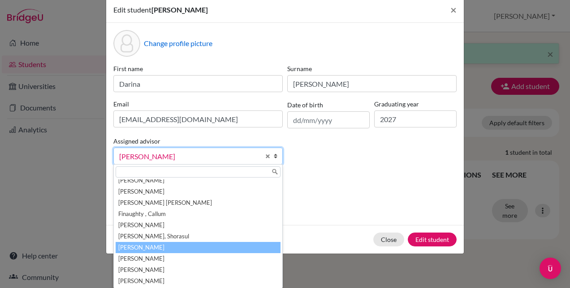
scroll to position [116, 0]
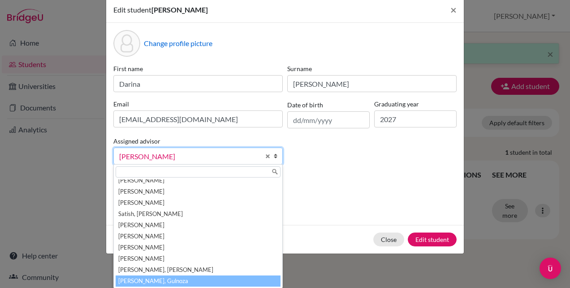
click at [166, 281] on li "[PERSON_NAME], Gulnoza" at bounding box center [198, 281] width 165 height 11
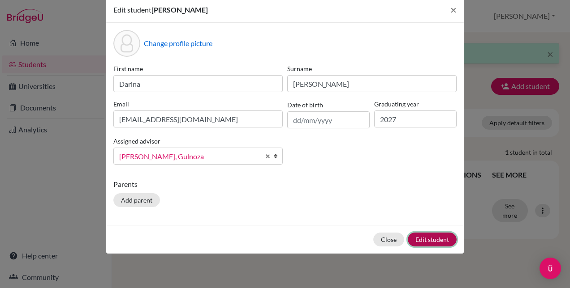
click at [434, 239] on button "Edit student" at bounding box center [432, 240] width 49 height 14
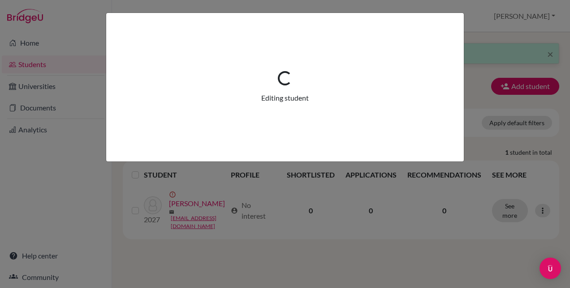
scroll to position [0, 0]
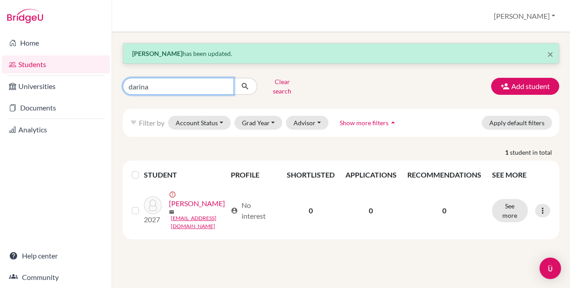
drag, startPoint x: 162, startPoint y: 87, endPoint x: 88, endPoint y: 70, distance: 76.4
click at [90, 71] on div "Home Students Universities Documents Analytics Help center Community Students o…" at bounding box center [285, 144] width 570 height 288
type input "samira"
click button "submit" at bounding box center [245, 86] width 24 height 17
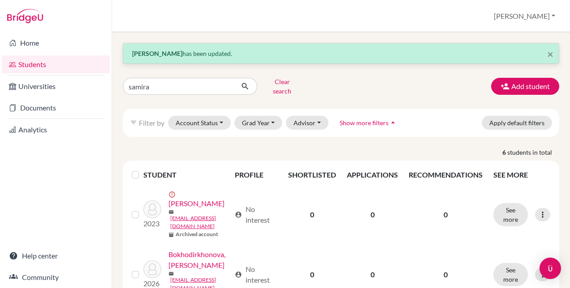
scroll to position [45, 0]
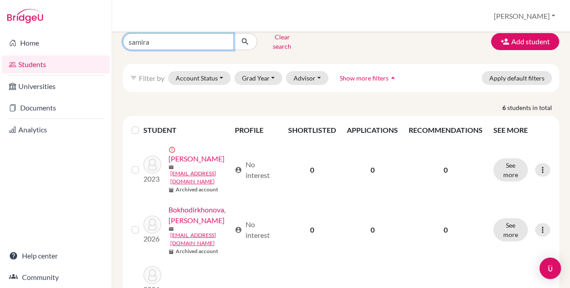
drag, startPoint x: 153, startPoint y: 40, endPoint x: 68, endPoint y: 33, distance: 85.4
click at [62, 40] on div "Home Students Universities Documents Analytics Help center Community Students o…" at bounding box center [285, 144] width 570 height 288
type input "ming"
click at [247, 40] on icon "submit" at bounding box center [245, 41] width 9 height 9
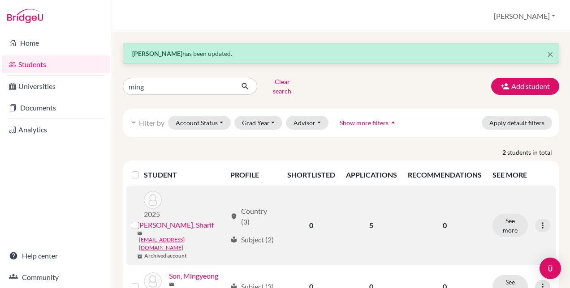
scroll to position [40, 0]
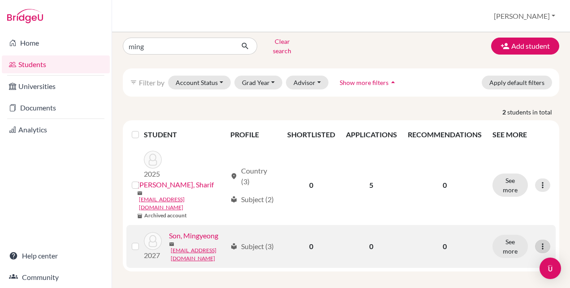
click at [538, 242] on icon at bounding box center [542, 246] width 9 height 9
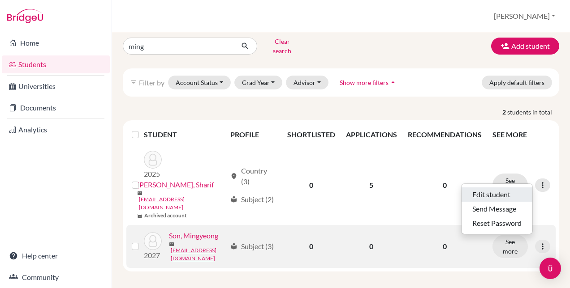
click at [494, 192] on button "Edit student" at bounding box center [496, 195] width 71 height 14
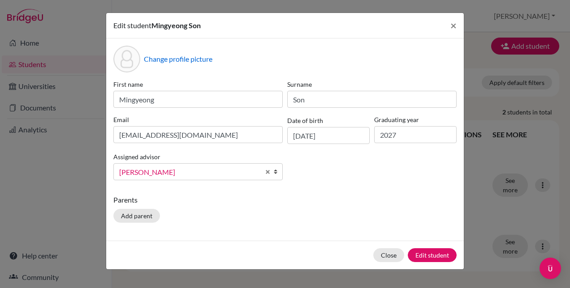
click at [193, 167] on span "[PERSON_NAME]" at bounding box center [189, 173] width 141 height 12
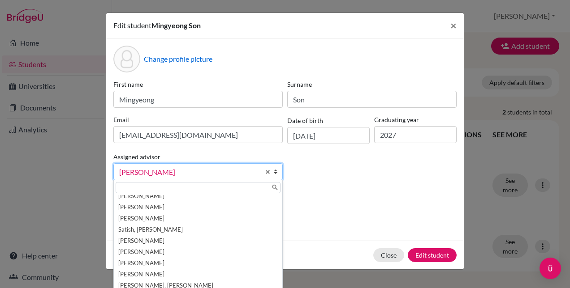
scroll to position [16, 0]
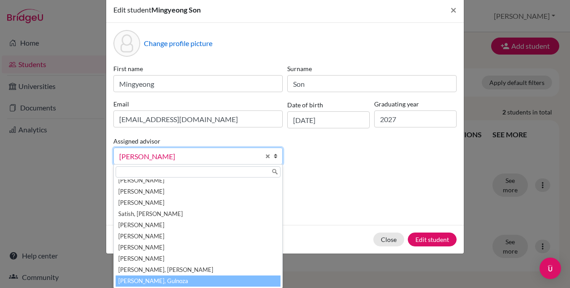
click at [143, 280] on li "[PERSON_NAME], Gulnoza" at bounding box center [198, 281] width 165 height 11
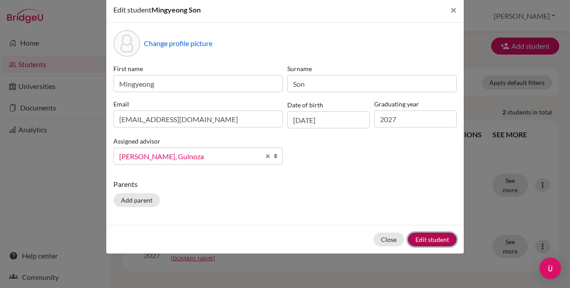
click at [429, 240] on button "Edit student" at bounding box center [432, 240] width 49 height 14
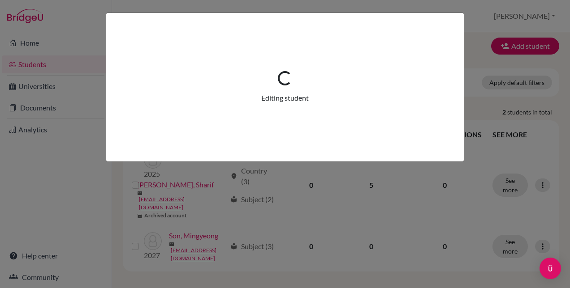
scroll to position [0, 0]
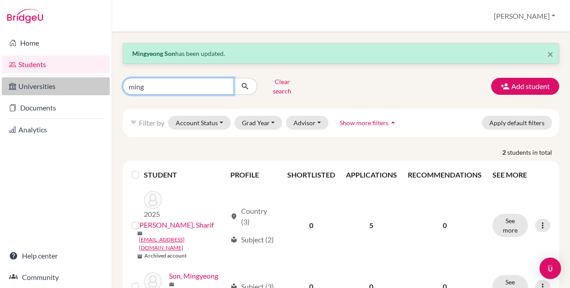
drag, startPoint x: 156, startPoint y: 87, endPoint x: 62, endPoint y: 78, distance: 94.5
click at [62, 78] on div "Home Students Universities Documents Analytics Help center Community Students o…" at bounding box center [285, 144] width 570 height 288
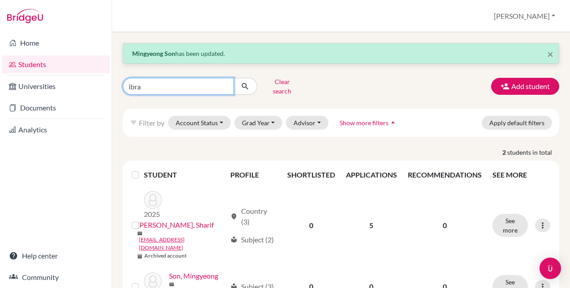
type input "ibra"
click at [245, 82] on icon "submit" at bounding box center [245, 86] width 9 height 9
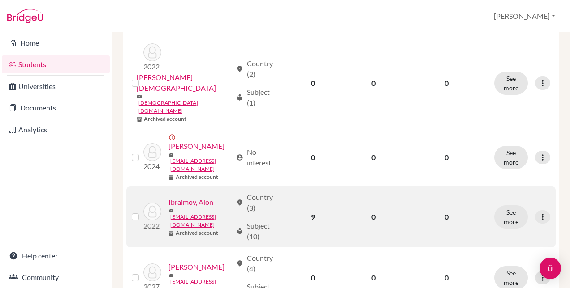
scroll to position [448, 0]
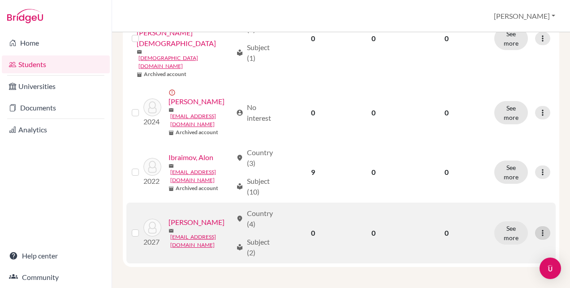
click at [538, 238] on icon at bounding box center [542, 233] width 9 height 9
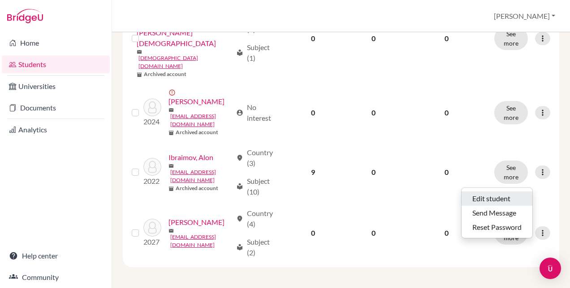
click at [488, 195] on button "Edit student" at bounding box center [496, 199] width 71 height 14
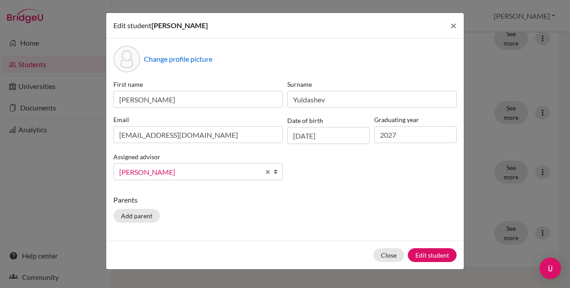
click at [229, 176] on span "[PERSON_NAME]" at bounding box center [189, 173] width 141 height 12
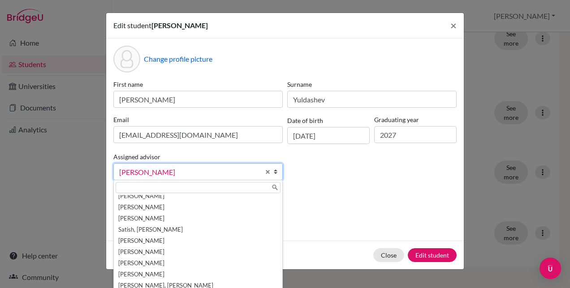
scroll to position [16, 0]
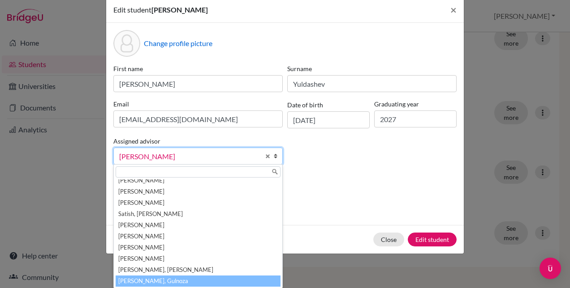
click at [177, 279] on li "[PERSON_NAME], Gulnoza" at bounding box center [198, 281] width 165 height 11
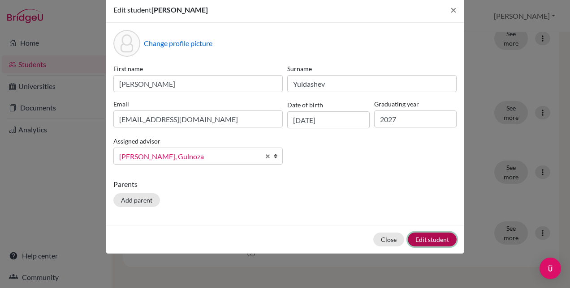
click at [436, 241] on button "Edit student" at bounding box center [432, 240] width 49 height 14
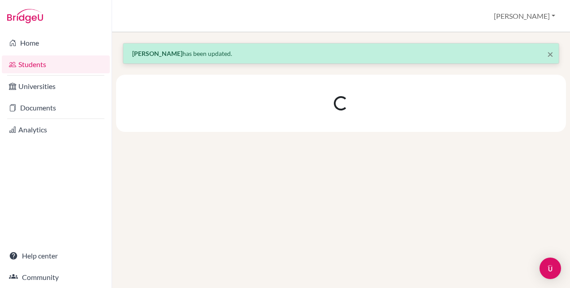
scroll to position [0, 0]
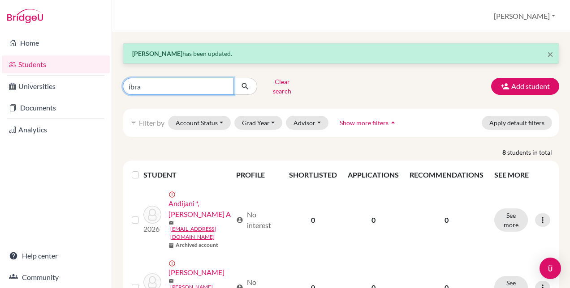
drag, startPoint x: 155, startPoint y: 86, endPoint x: 59, endPoint y: 72, distance: 97.0
click at [60, 73] on div "Home Students Universities Documents Analytics Help center Community Students o…" at bounding box center [285, 144] width 570 height 288
type input "tok"
click at [244, 84] on icon "submit" at bounding box center [245, 86] width 9 height 9
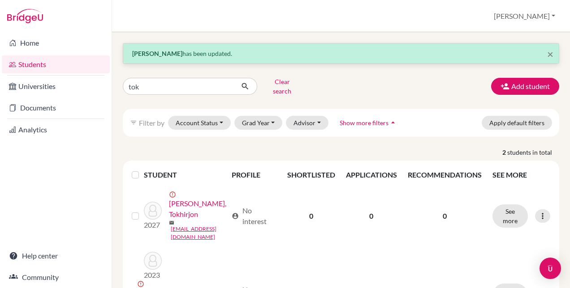
scroll to position [45, 0]
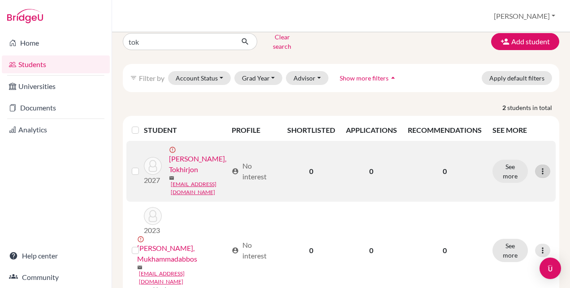
click at [541, 165] on div at bounding box center [542, 171] width 15 height 13
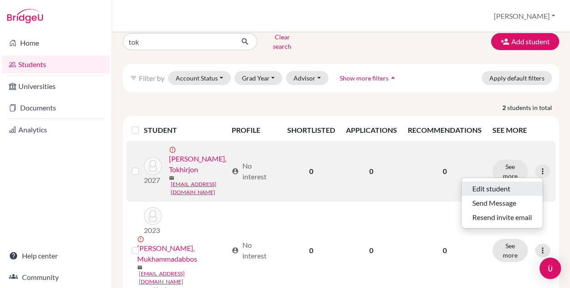
click at [499, 182] on button "Edit student" at bounding box center [501, 189] width 81 height 14
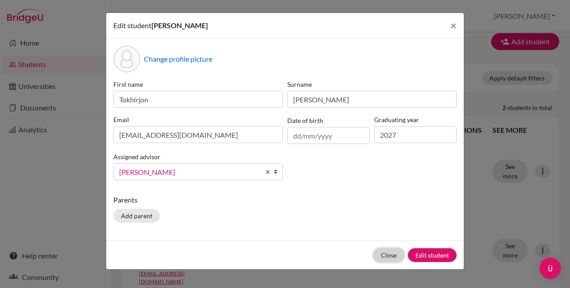
click at [396, 255] on button "Close" at bounding box center [388, 256] width 31 height 14
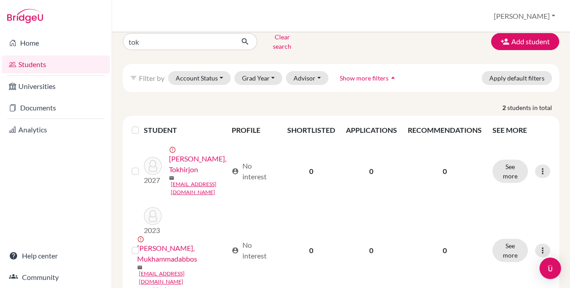
scroll to position [0, 0]
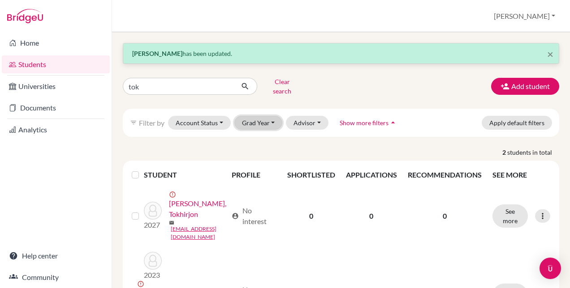
click at [276, 119] on button "Grad Year" at bounding box center [258, 123] width 48 height 14
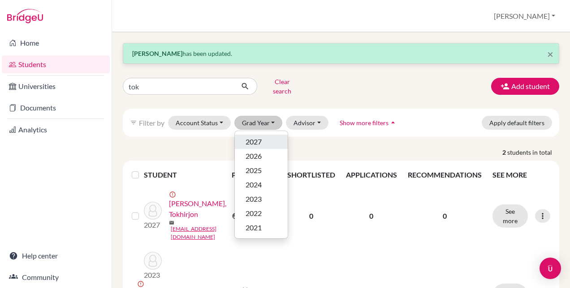
click at [262, 137] on div "2027" at bounding box center [260, 142] width 31 height 11
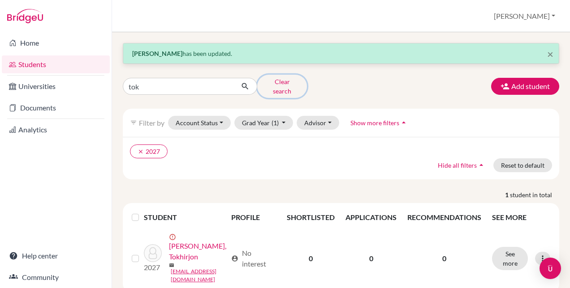
click at [284, 87] on button "Clear search" at bounding box center [282, 86] width 50 height 23
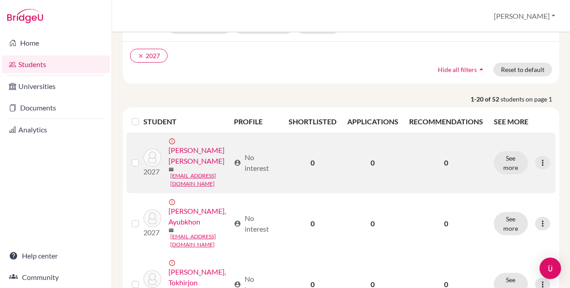
scroll to position [134, 0]
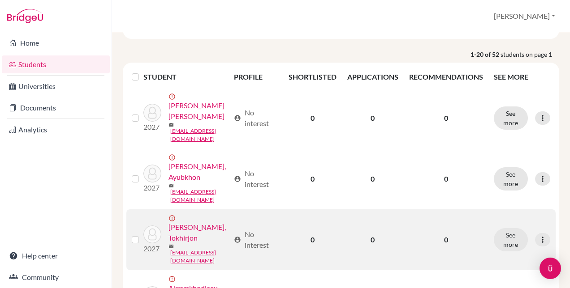
click at [142, 235] on label at bounding box center [142, 235] width 0 height 0
click at [0, 0] on input "checkbox" at bounding box center [0, 0] width 0 height 0
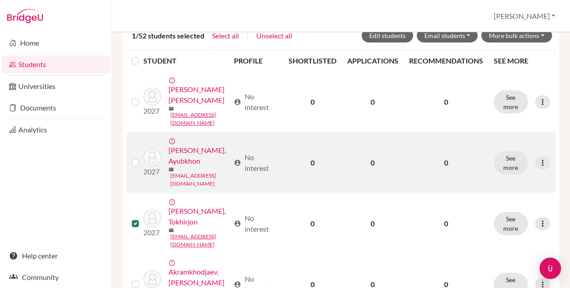
scroll to position [224, 0]
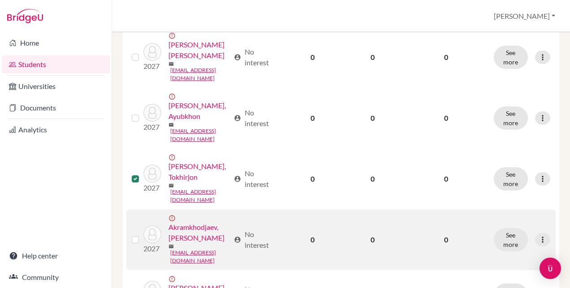
click at [142, 235] on label at bounding box center [142, 235] width 0 height 0
click at [0, 0] on input "checkbox" at bounding box center [0, 0] width 0 height 0
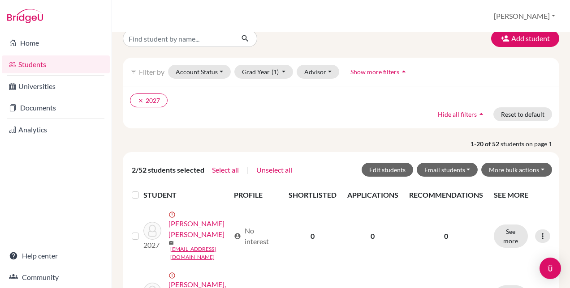
scroll to position [0, 0]
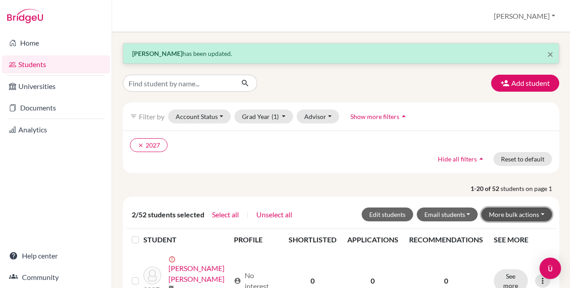
click at [534, 214] on button "More bulk actions" at bounding box center [516, 215] width 71 height 14
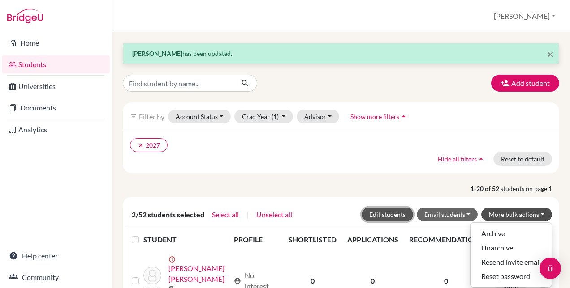
click at [387, 212] on button "Edit students" at bounding box center [387, 215] width 52 height 14
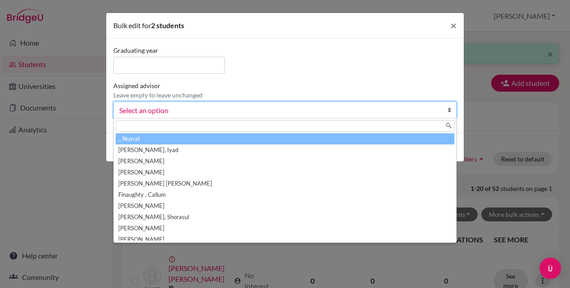
click at [169, 111] on span "Select an option" at bounding box center [279, 111] width 320 height 12
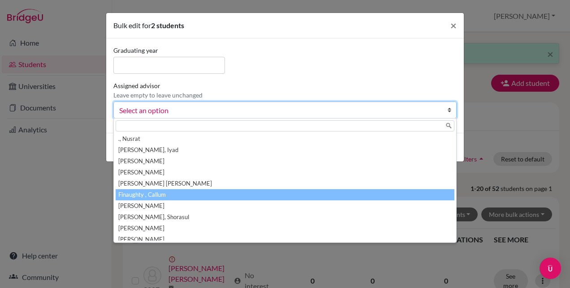
click at [159, 193] on li "Finaughty , Callum" at bounding box center [285, 194] width 339 height 11
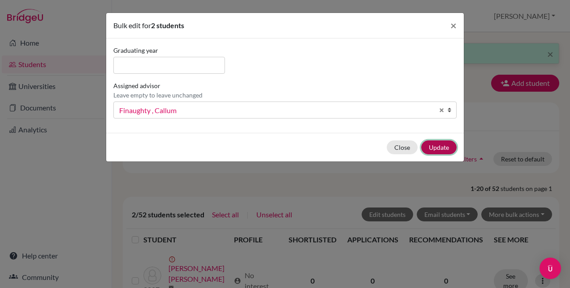
click at [448, 149] on button "Update" at bounding box center [438, 148] width 35 height 14
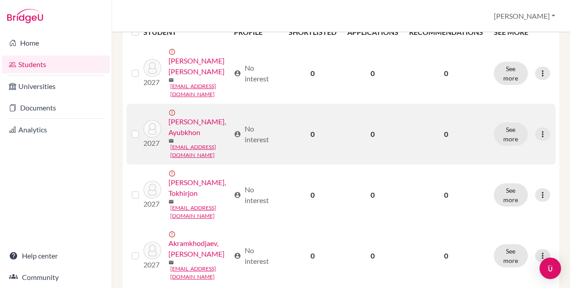
scroll to position [269, 0]
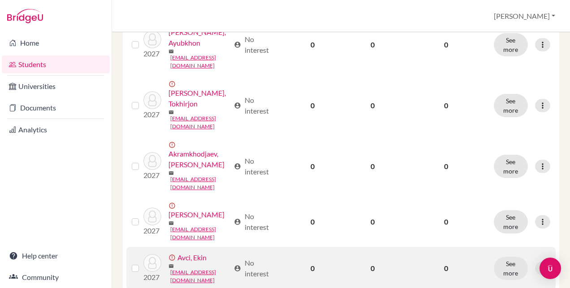
click at [142, 263] on label at bounding box center [142, 263] width 0 height 0
click at [0, 0] on input "checkbox" at bounding box center [0, 0] width 0 height 0
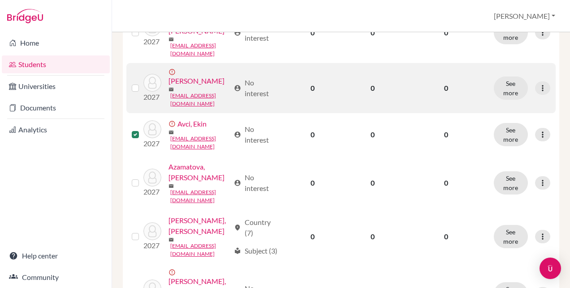
scroll to position [476, 0]
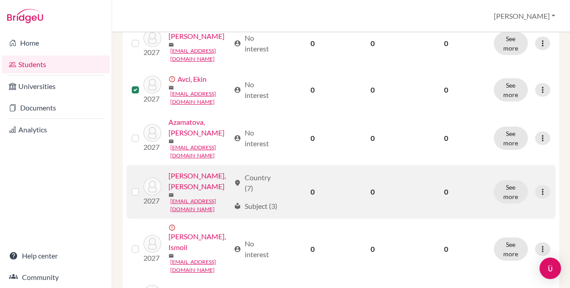
click at [142, 187] on label at bounding box center [142, 187] width 0 height 0
click at [0, 0] on input "checkbox" at bounding box center [0, 0] width 0 height 0
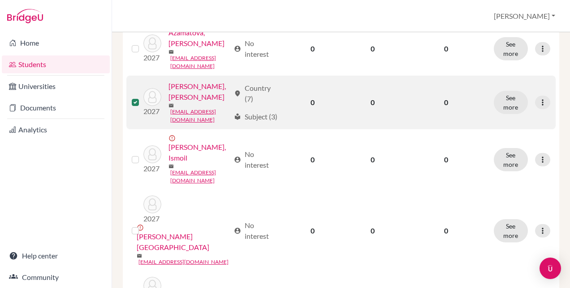
scroll to position [610, 0]
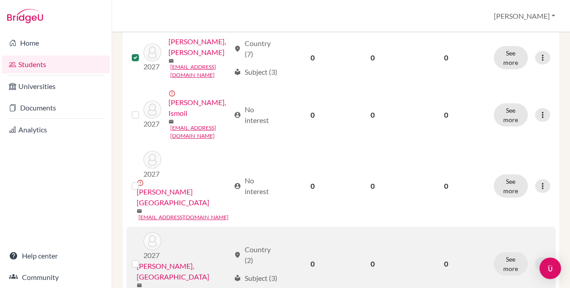
click at [142, 259] on label at bounding box center [142, 259] width 0 height 0
click at [0, 0] on input "checkbox" at bounding box center [0, 0] width 0 height 0
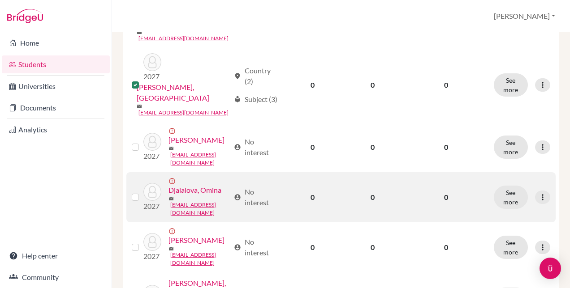
scroll to position [834, 0]
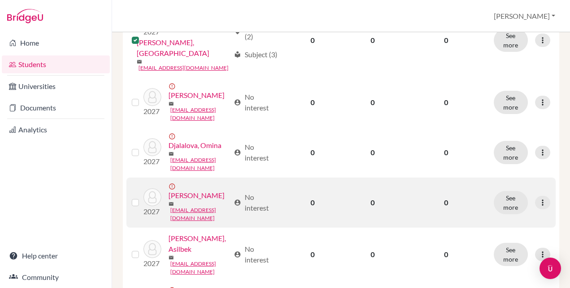
click at [142, 198] on label at bounding box center [142, 198] width 0 height 0
click at [0, 0] on input "checkbox" at bounding box center [0, 0] width 0 height 0
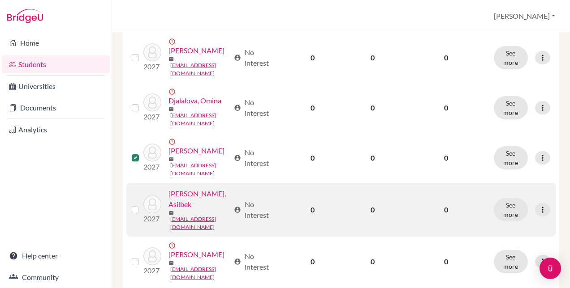
scroll to position [924, 0]
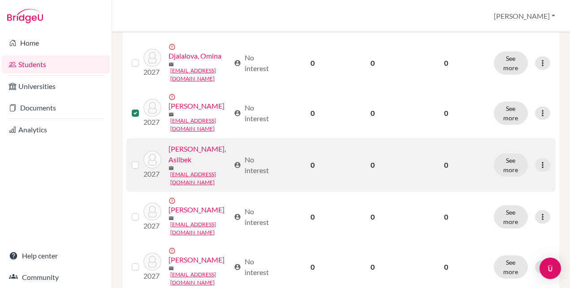
click at [142, 160] on label at bounding box center [142, 160] width 0 height 0
click at [0, 0] on input "checkbox" at bounding box center [0, 0] width 0 height 0
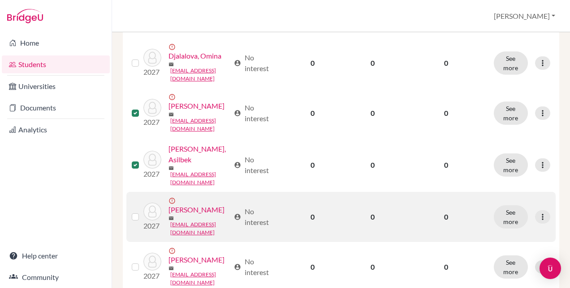
scroll to position [969, 0]
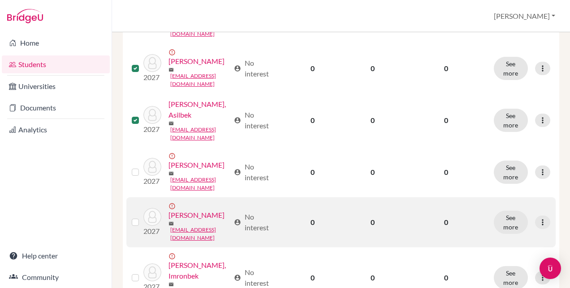
click at [142, 217] on label at bounding box center [142, 217] width 0 height 0
click at [0, 0] on input "checkbox" at bounding box center [0, 0] width 0 height 0
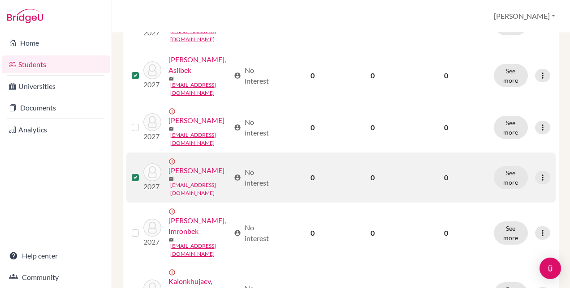
scroll to position [1058, 0]
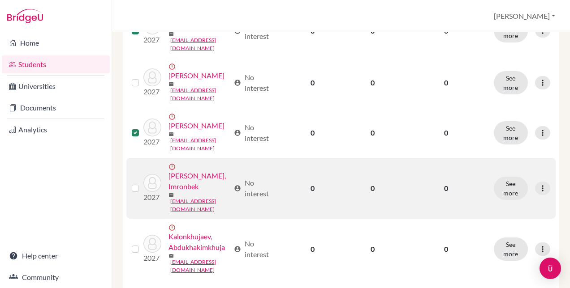
click at [142, 183] on label at bounding box center [142, 183] width 0 height 0
click at [0, 0] on input "checkbox" at bounding box center [0, 0] width 0 height 0
click at [142, 183] on label at bounding box center [142, 183] width 0 height 0
click at [0, 0] on input "checkbox" at bounding box center [0, 0] width 0 height 0
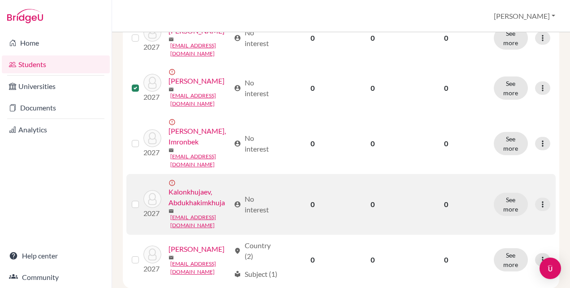
click at [142, 199] on label at bounding box center [142, 199] width 0 height 0
click at [0, 0] on input "checkbox" at bounding box center [0, 0] width 0 height 0
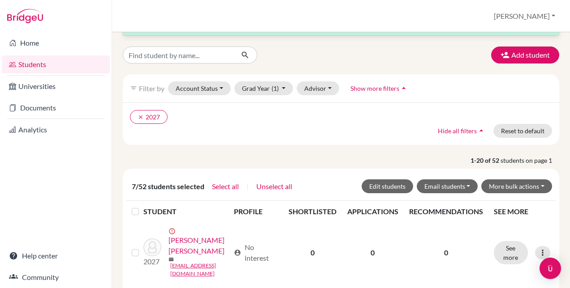
scroll to position [0, 0]
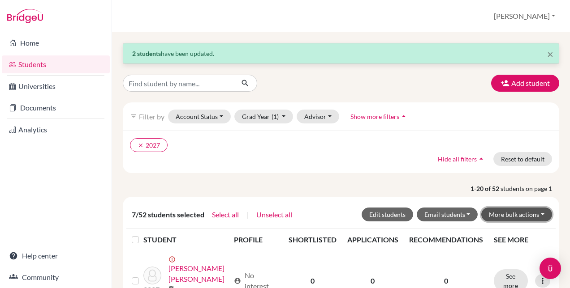
click at [506, 213] on button "More bulk actions" at bounding box center [516, 215] width 71 height 14
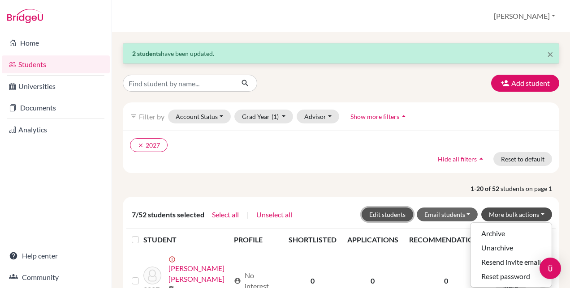
click at [374, 211] on button "Edit students" at bounding box center [387, 215] width 52 height 14
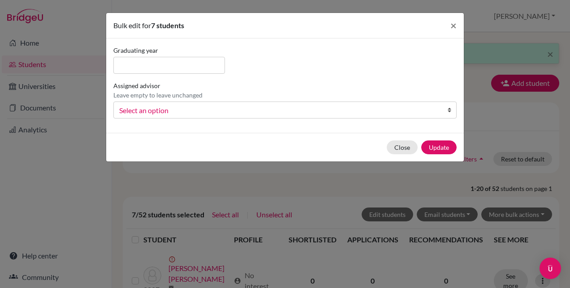
click at [228, 110] on span "Select an option" at bounding box center [279, 111] width 320 height 12
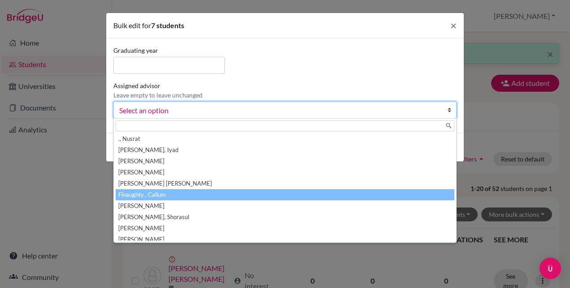
click at [182, 194] on li "Finaughty , Callum" at bounding box center [285, 194] width 339 height 11
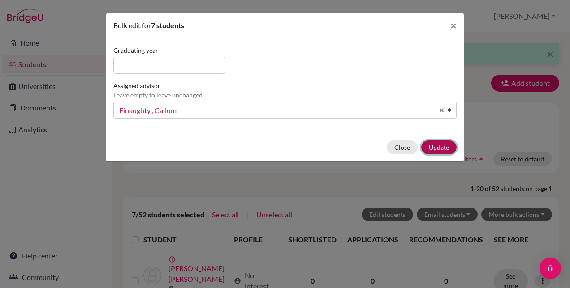
click at [443, 145] on button "Update" at bounding box center [438, 148] width 35 height 14
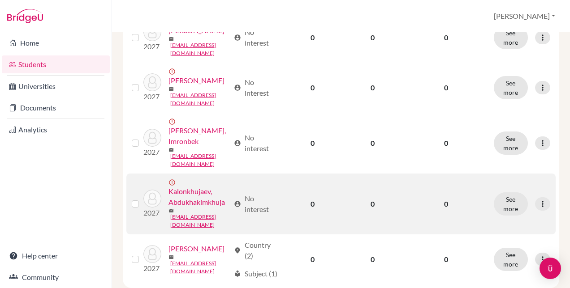
scroll to position [1182, 0]
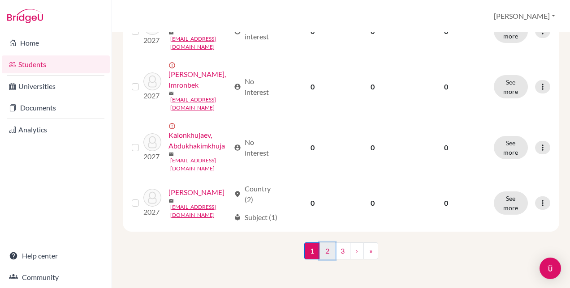
click at [328, 252] on link "2" at bounding box center [327, 251] width 16 height 17
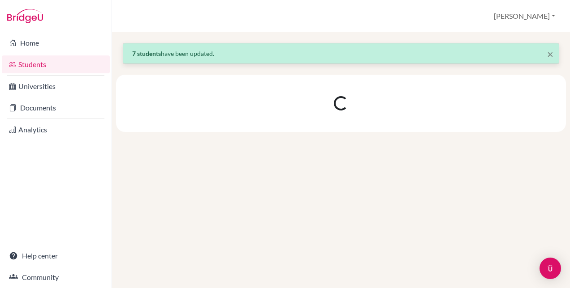
scroll to position [0, 0]
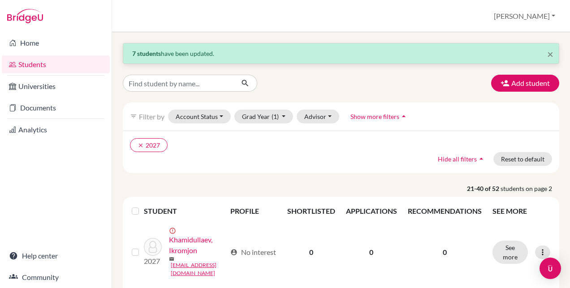
scroll to position [45, 0]
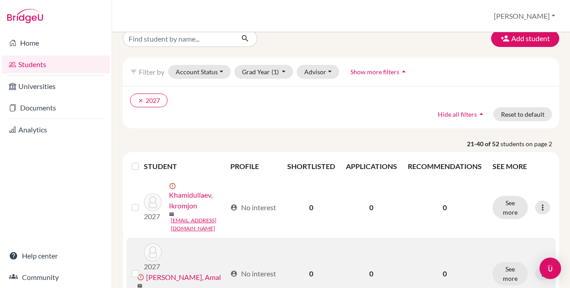
click at [142, 269] on label at bounding box center [142, 269] width 0 height 0
click at [0, 0] on input "checkbox" at bounding box center [0, 0] width 0 height 0
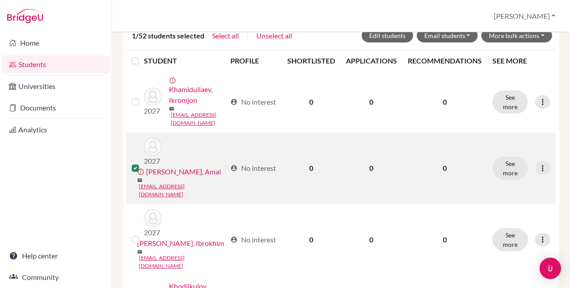
scroll to position [224, 0]
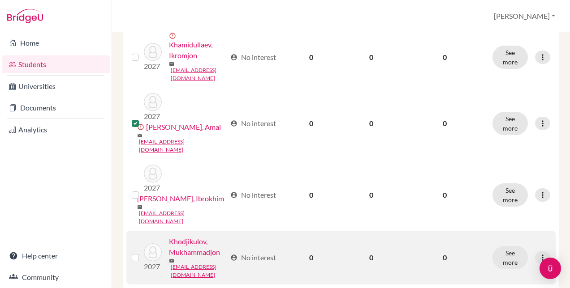
click at [142, 253] on label at bounding box center [142, 253] width 0 height 0
click at [0, 0] on input "checkbox" at bounding box center [0, 0] width 0 height 0
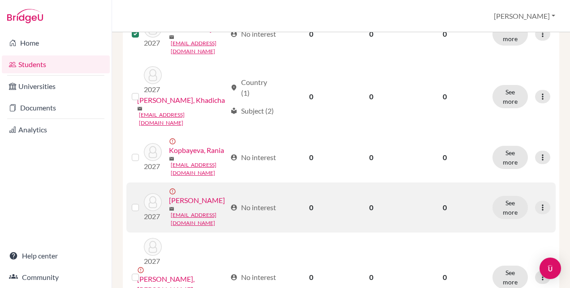
scroll to position [493, 0]
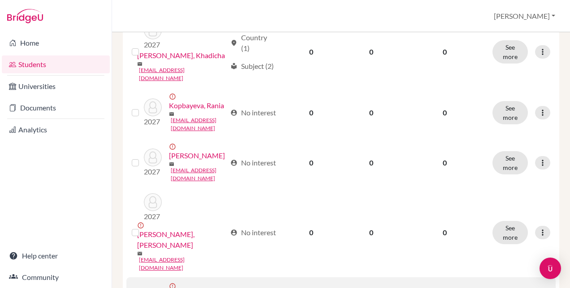
click at [0, 0] on input "checkbox" at bounding box center [0, 0] width 0 height 0
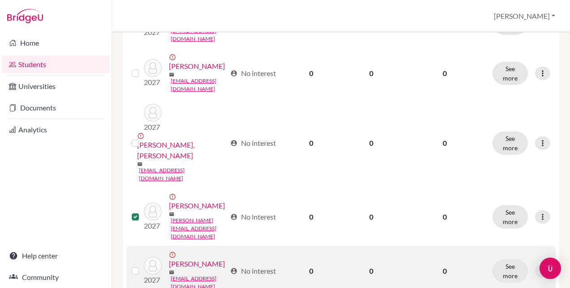
scroll to position [627, 0]
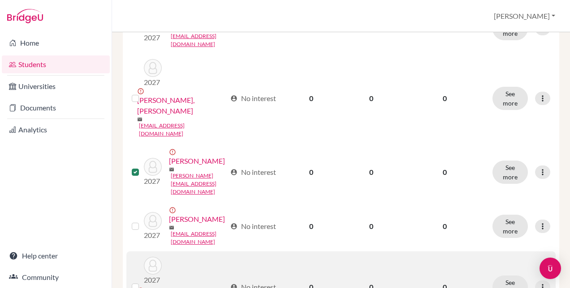
click at [142, 282] on label at bounding box center [142, 282] width 0 height 0
click at [0, 0] on input "checkbox" at bounding box center [0, 0] width 0 height 0
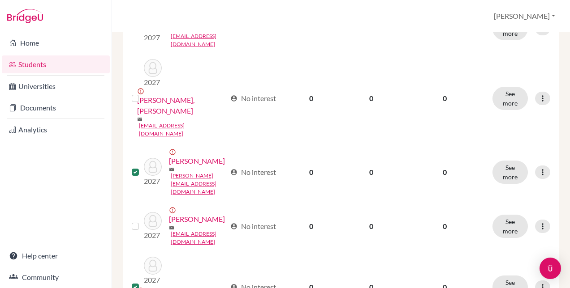
scroll to position [672, 0]
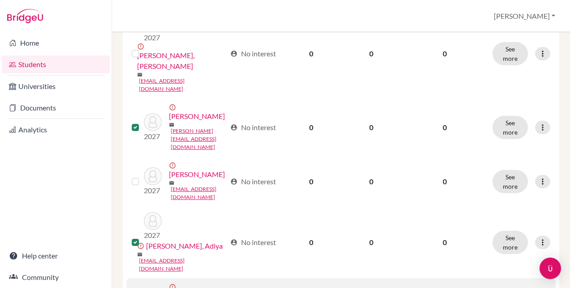
click at [0, 0] on input "checkbox" at bounding box center [0, 0] width 0 height 0
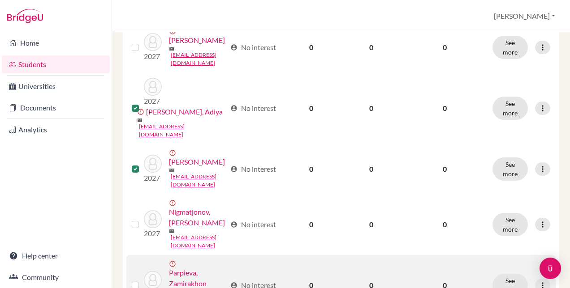
scroll to position [851, 0]
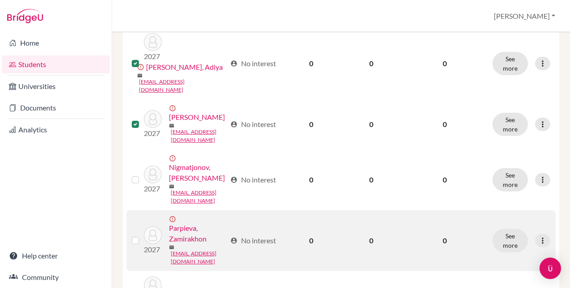
click at [142, 236] on label at bounding box center [142, 236] width 0 height 0
click at [0, 0] on input "checkbox" at bounding box center [0, 0] width 0 height 0
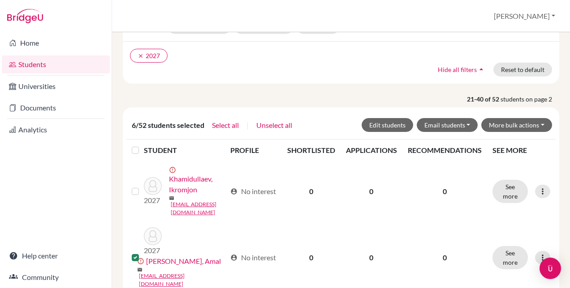
scroll to position [0, 0]
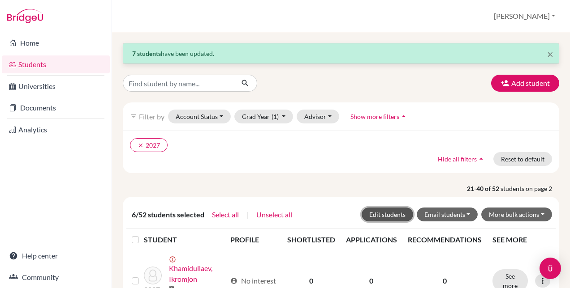
click at [389, 215] on button "Edit students" at bounding box center [387, 215] width 52 height 14
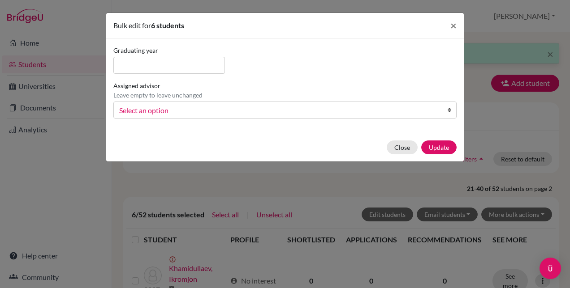
click at [250, 107] on span "Select an option" at bounding box center [279, 111] width 320 height 12
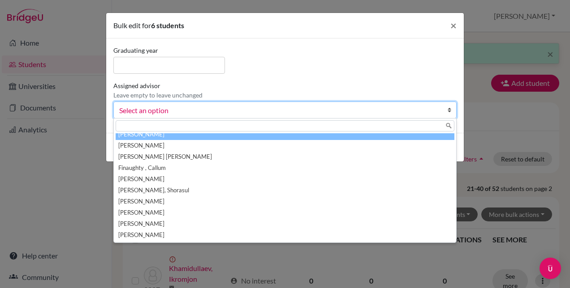
scroll to position [22, 0]
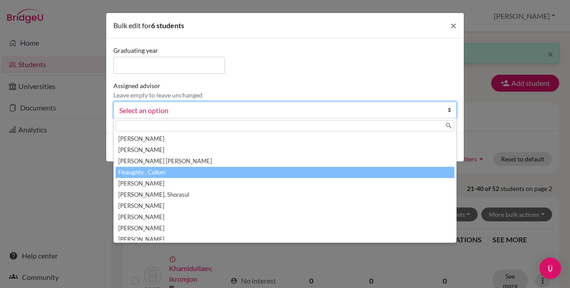
click at [155, 175] on li "Finaughty , Callum" at bounding box center [285, 172] width 339 height 11
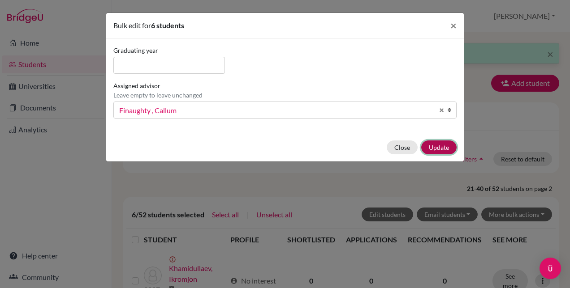
click at [440, 148] on button "Update" at bounding box center [438, 148] width 35 height 14
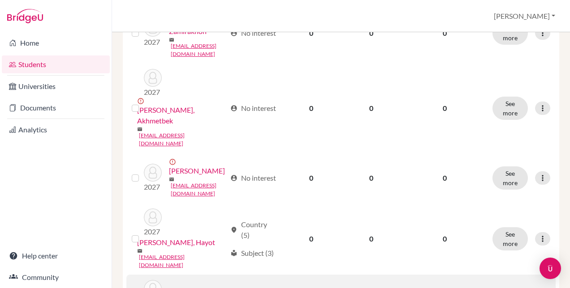
scroll to position [1164, 0]
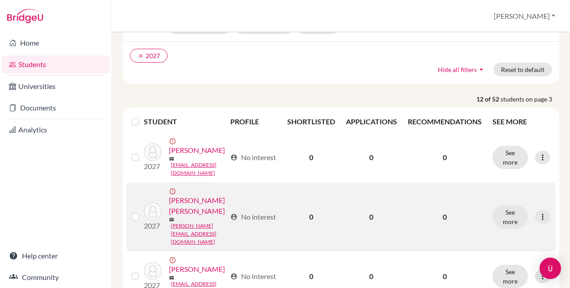
scroll to position [134, 0]
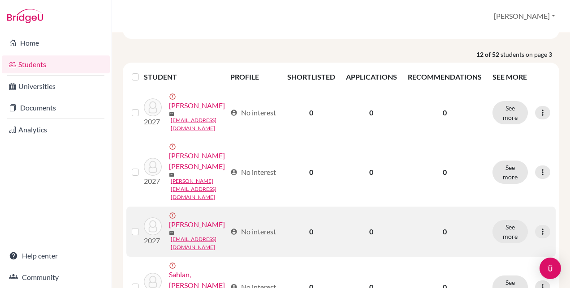
click at [142, 227] on label at bounding box center [142, 227] width 0 height 0
click at [0, 0] on input "checkbox" at bounding box center [0, 0] width 0 height 0
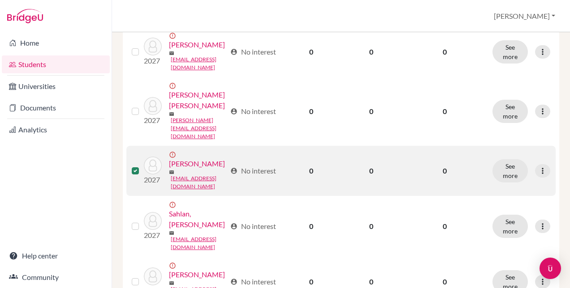
scroll to position [314, 0]
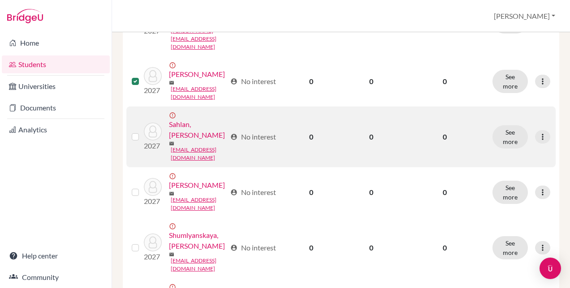
click at [142, 132] on label at bounding box center [142, 132] width 0 height 0
click at [0, 0] on input "checkbox" at bounding box center [0, 0] width 0 height 0
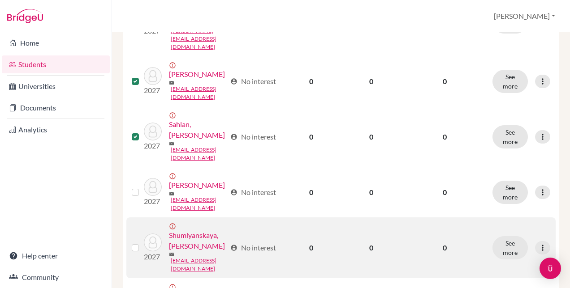
click at [142, 243] on label at bounding box center [142, 243] width 0 height 0
click at [0, 0] on input "checkbox" at bounding box center [0, 0] width 0 height 0
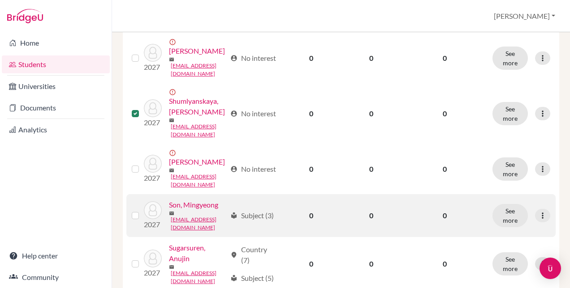
scroll to position [493, 0]
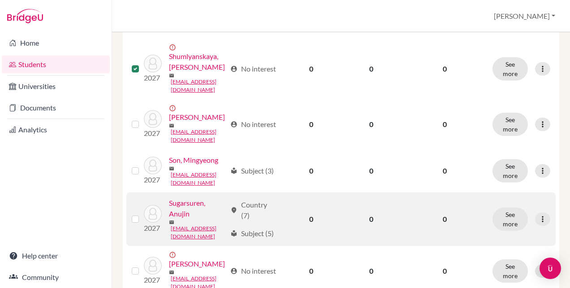
click at [142, 214] on label at bounding box center [142, 214] width 0 height 0
click at [0, 0] on input "checkbox" at bounding box center [0, 0] width 0 height 0
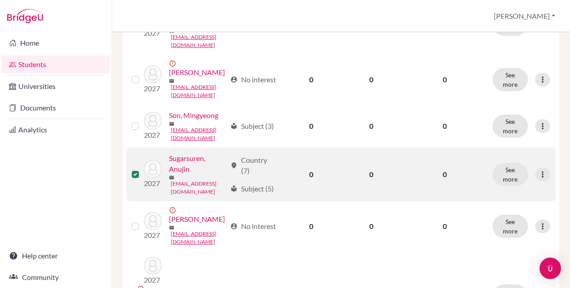
scroll to position [582, 0]
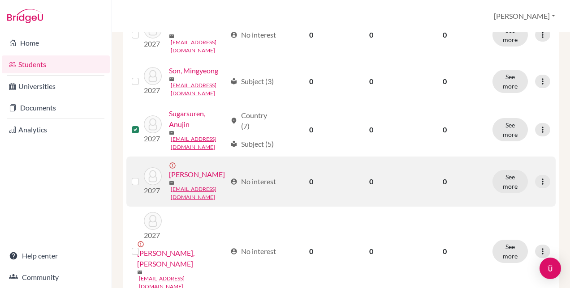
click at [142, 176] on label at bounding box center [142, 176] width 0 height 0
click at [0, 0] on input "checkbox" at bounding box center [0, 0] width 0 height 0
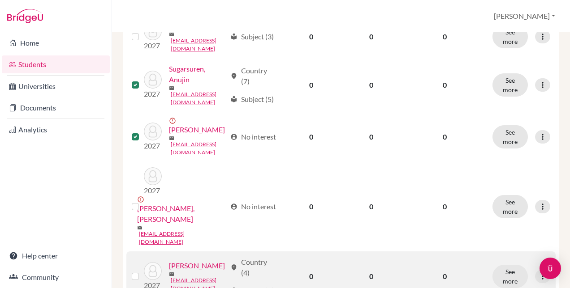
scroll to position [672, 0]
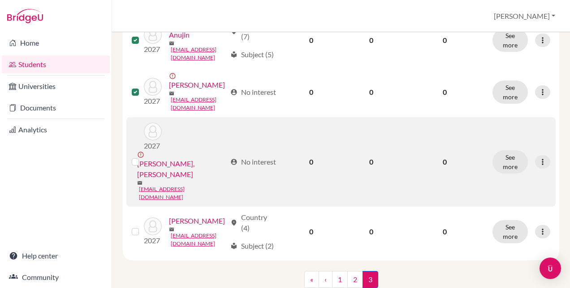
click at [142, 157] on label at bounding box center [142, 157] width 0 height 0
click at [0, 0] on input "checkbox" at bounding box center [0, 0] width 0 height 0
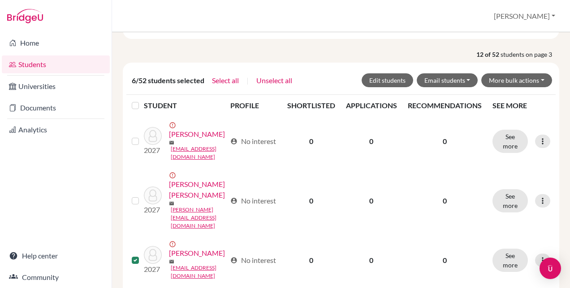
scroll to position [0, 0]
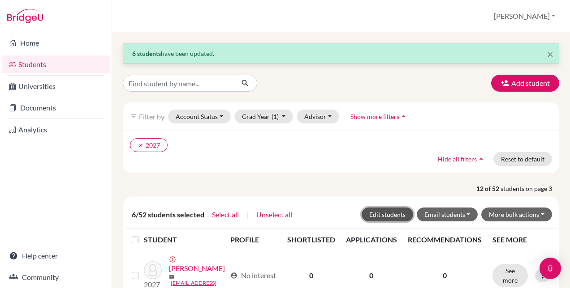
click at [374, 211] on button "Edit students" at bounding box center [387, 215] width 52 height 14
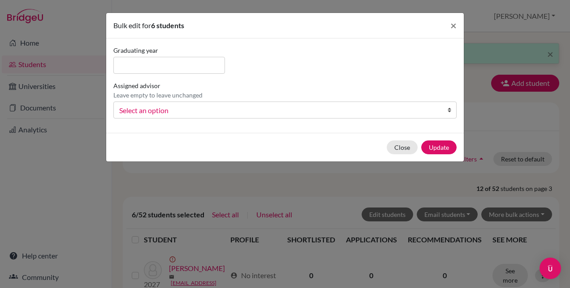
click at [256, 111] on span "Select an option" at bounding box center [279, 111] width 320 height 12
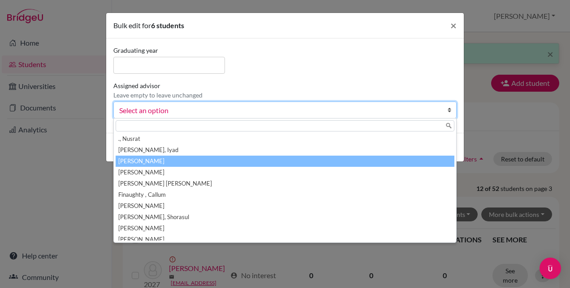
scroll to position [45, 0]
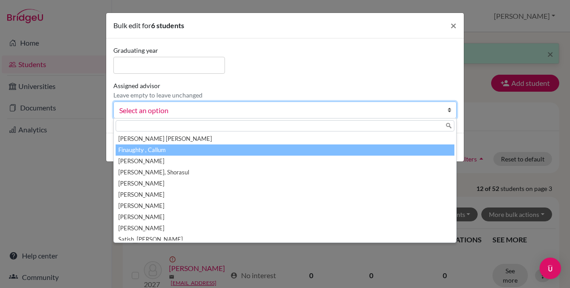
click at [164, 149] on li "Finaughty , Callum" at bounding box center [285, 150] width 339 height 11
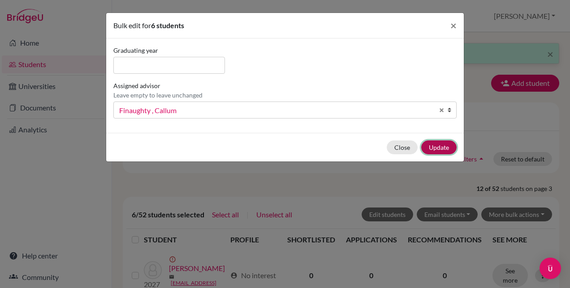
click at [443, 145] on button "Update" at bounding box center [438, 148] width 35 height 14
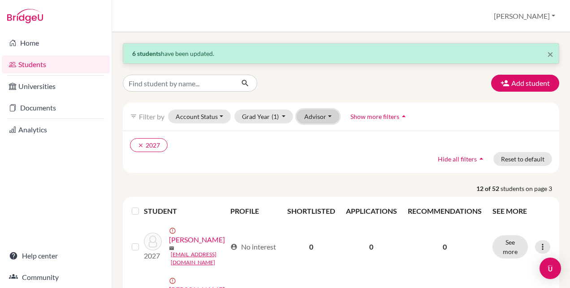
click at [327, 116] on button "Advisor" at bounding box center [317, 117] width 43 height 14
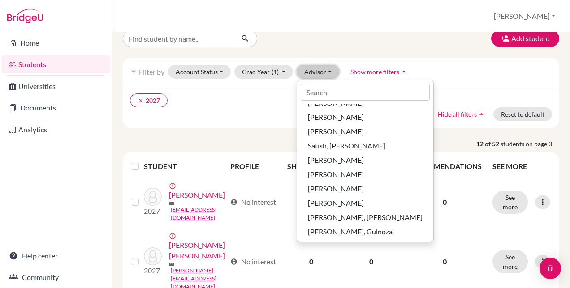
scroll to position [0, 0]
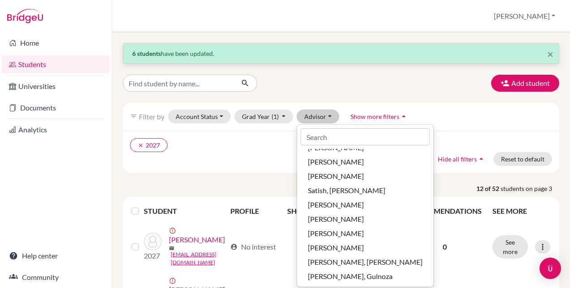
click at [224, 155] on div "clear 2027 Hide all filters arrow_drop_up Reset to default" at bounding box center [341, 152] width 436 height 43
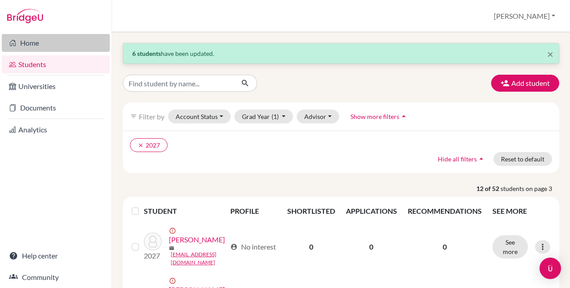
click at [30, 48] on link "Home" at bounding box center [56, 43] width 108 height 18
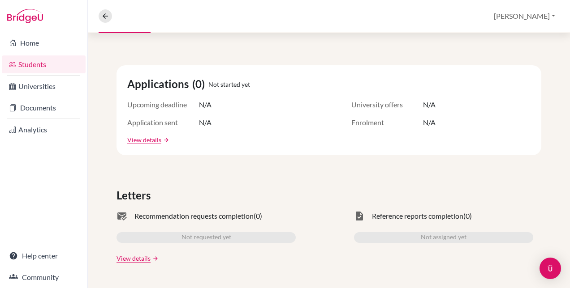
scroll to position [90, 0]
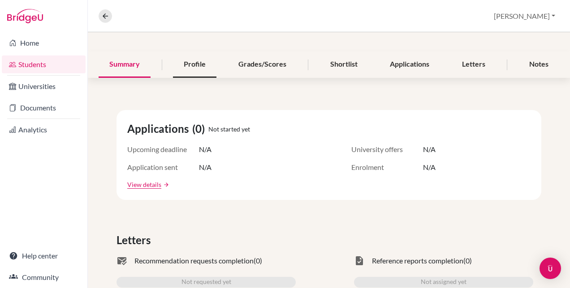
click at [183, 65] on div "Profile" at bounding box center [194, 65] width 43 height 26
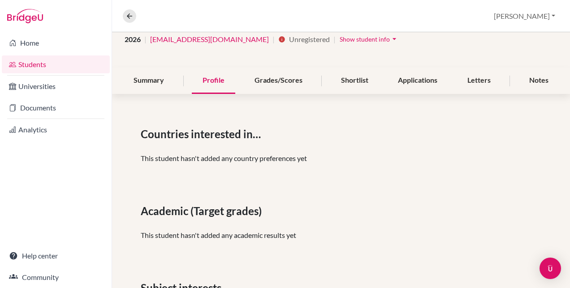
scroll to position [29, 0]
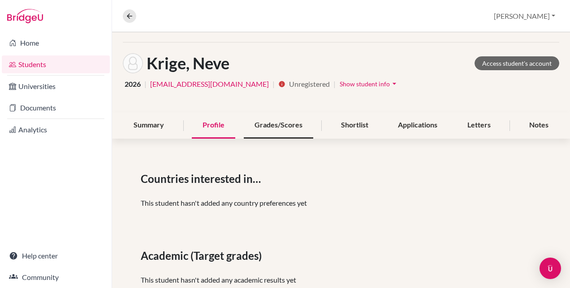
click at [282, 127] on div "Grades/Scores" at bounding box center [278, 125] width 69 height 26
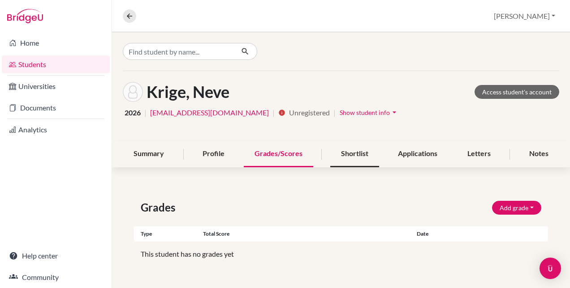
click at [357, 157] on div "Shortlist" at bounding box center [354, 154] width 49 height 26
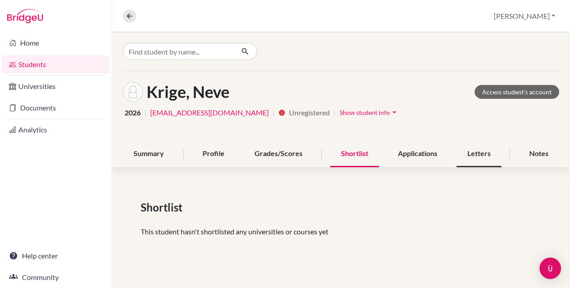
click at [461, 153] on div "Letters" at bounding box center [478, 154] width 45 height 26
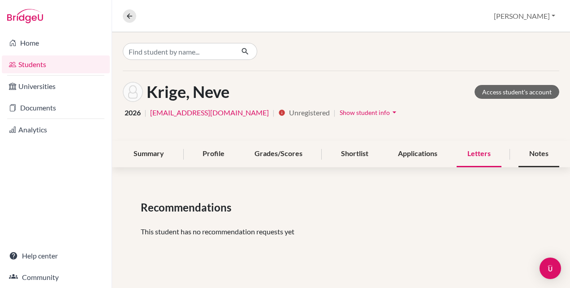
click at [536, 150] on div "Notes" at bounding box center [538, 154] width 41 height 26
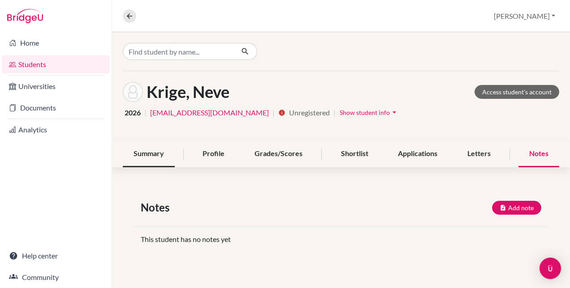
click at [155, 158] on div "Summary" at bounding box center [149, 154] width 52 height 26
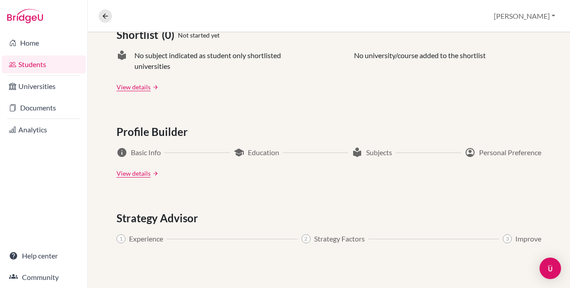
scroll to position [448, 0]
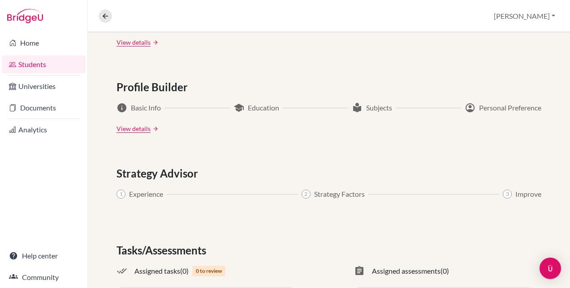
click at [147, 174] on span "Strategy Advisor" at bounding box center [158, 174] width 85 height 16
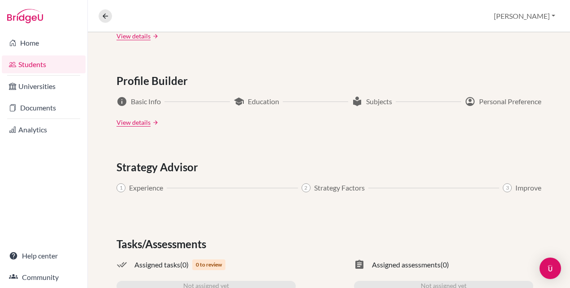
scroll to position [409, 0]
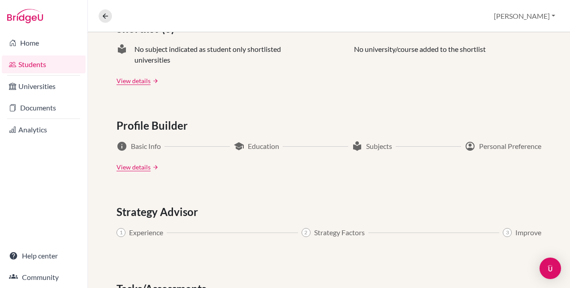
click at [142, 217] on span "Strategy Advisor" at bounding box center [158, 212] width 85 height 16
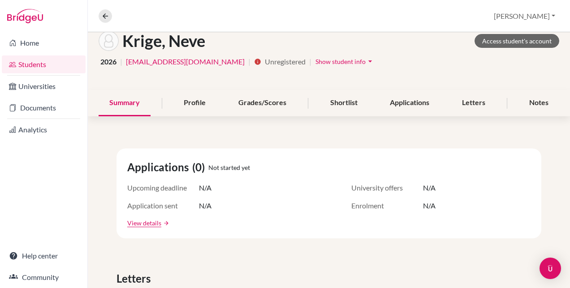
scroll to position [6, 0]
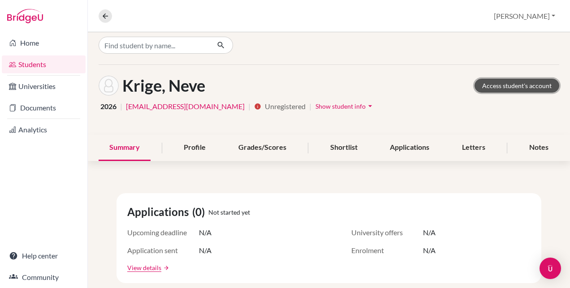
click at [496, 84] on link "Access student's account" at bounding box center [516, 86] width 85 height 14
